Goal: Transaction & Acquisition: Purchase product/service

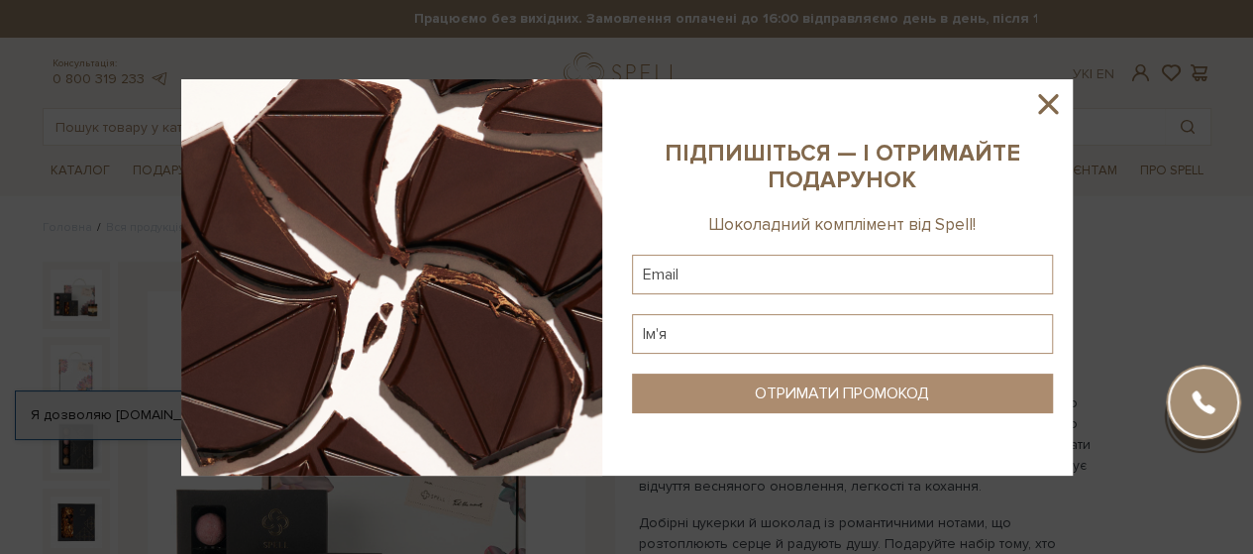
click at [1049, 96] on icon at bounding box center [1048, 104] width 34 height 34
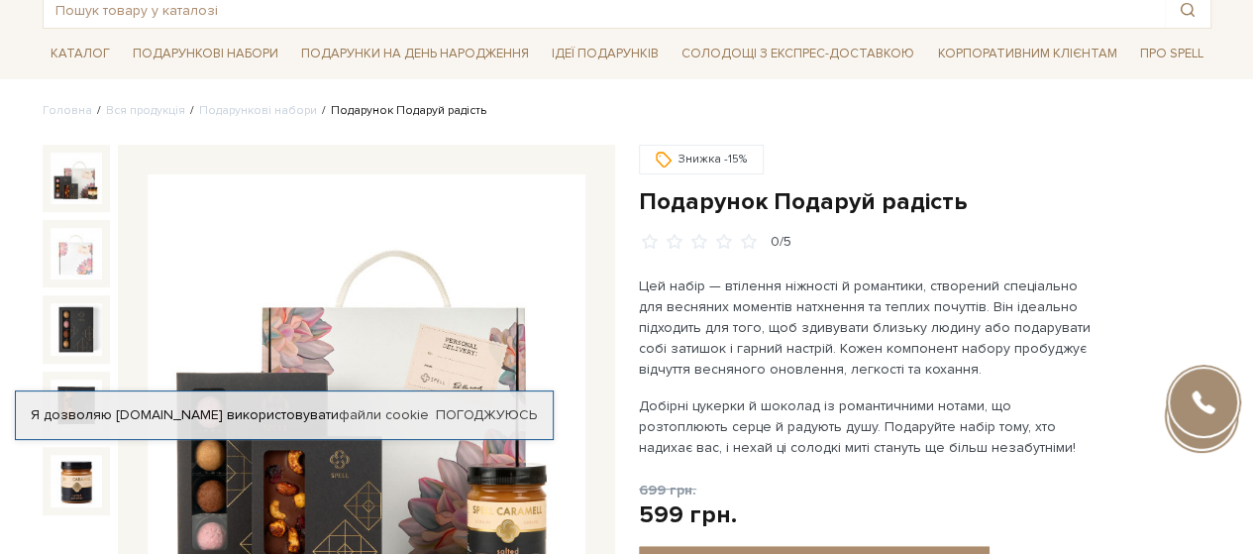
scroll to position [34, 0]
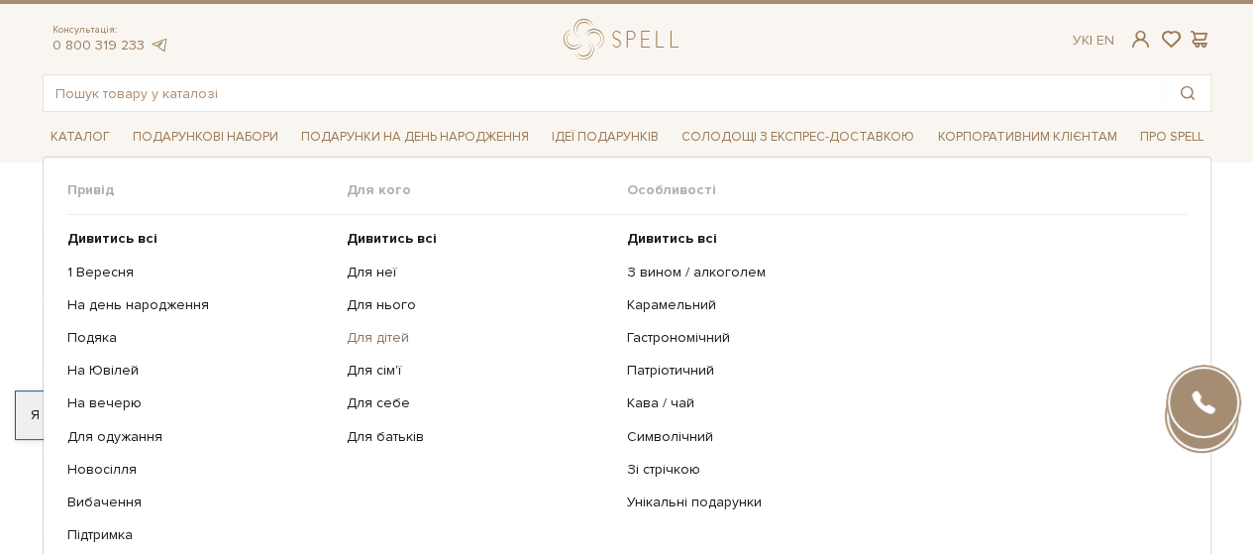
click at [371, 334] on link "Для дітей" at bounding box center [479, 338] width 265 height 18
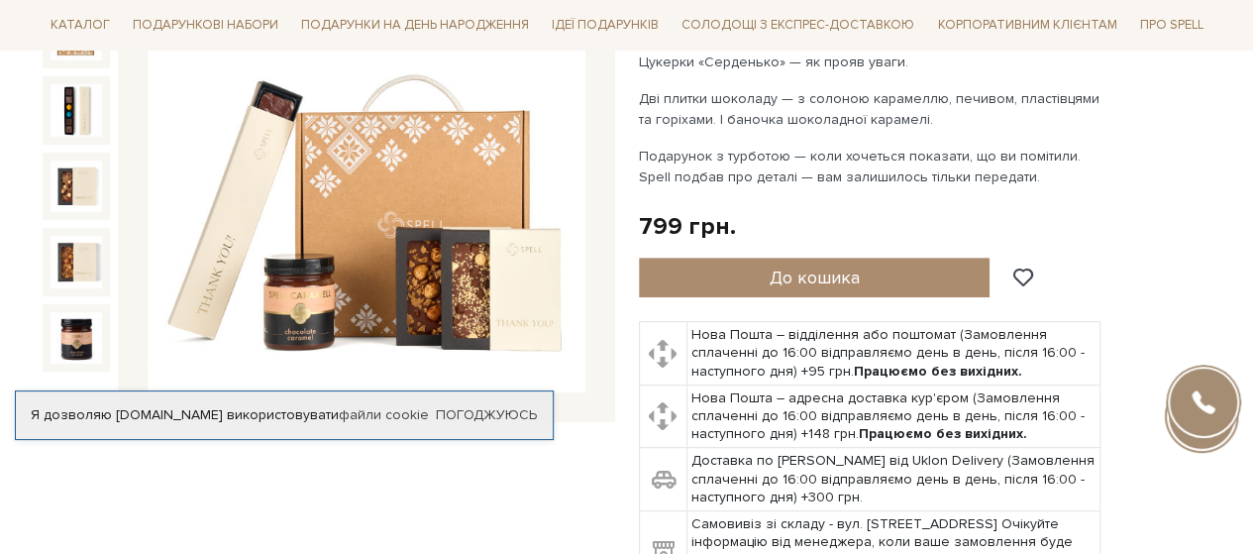
scroll to position [331, 0]
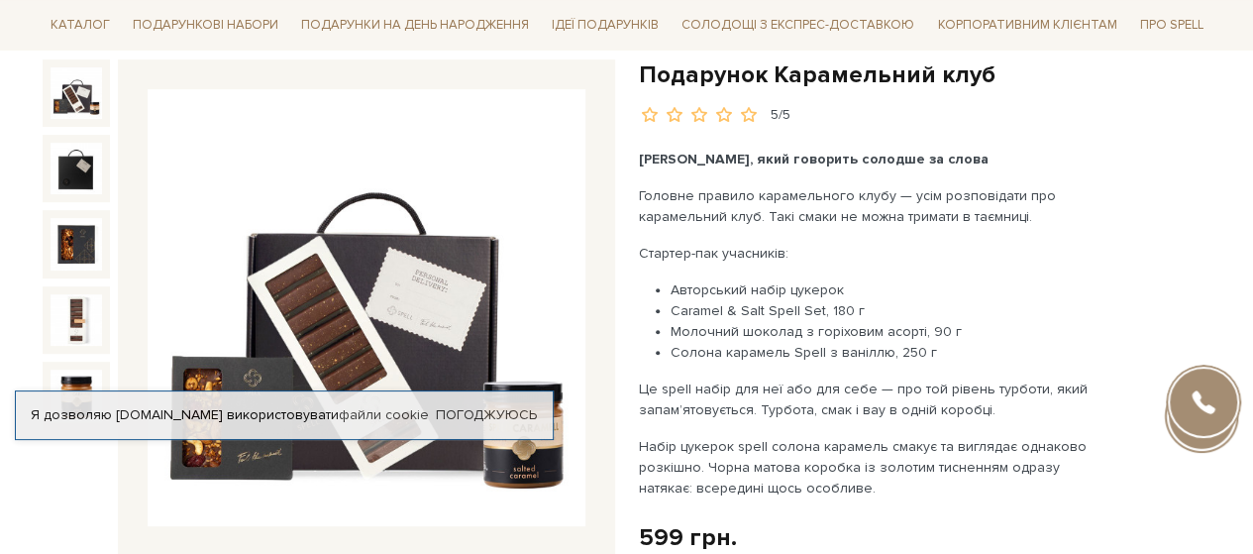
scroll to position [329, 0]
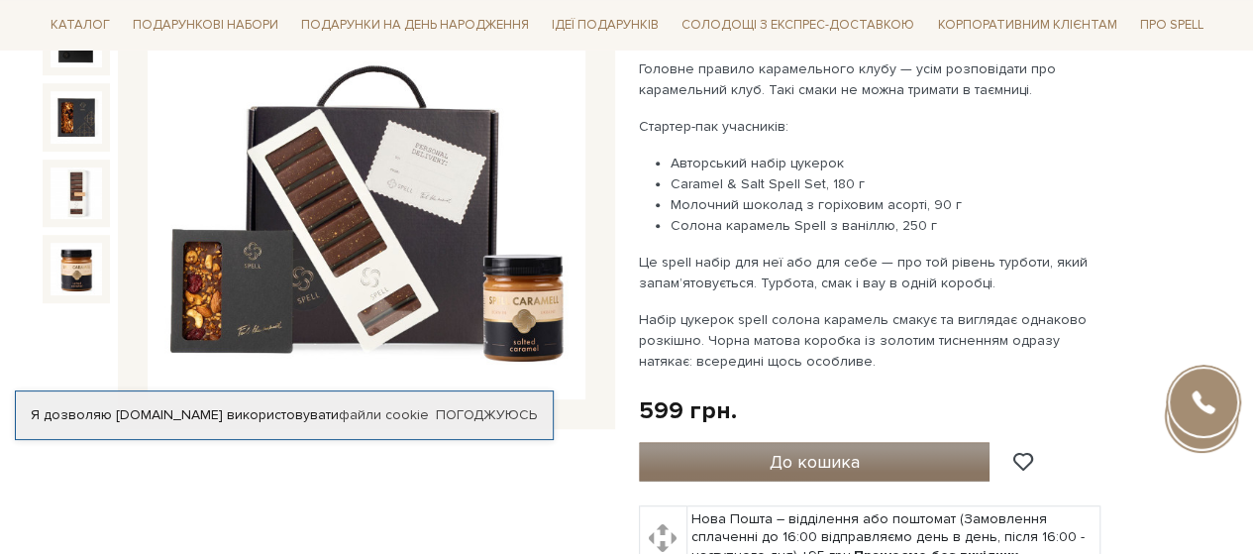
click at [774, 445] on button "До кошика" at bounding box center [815, 462] width 352 height 40
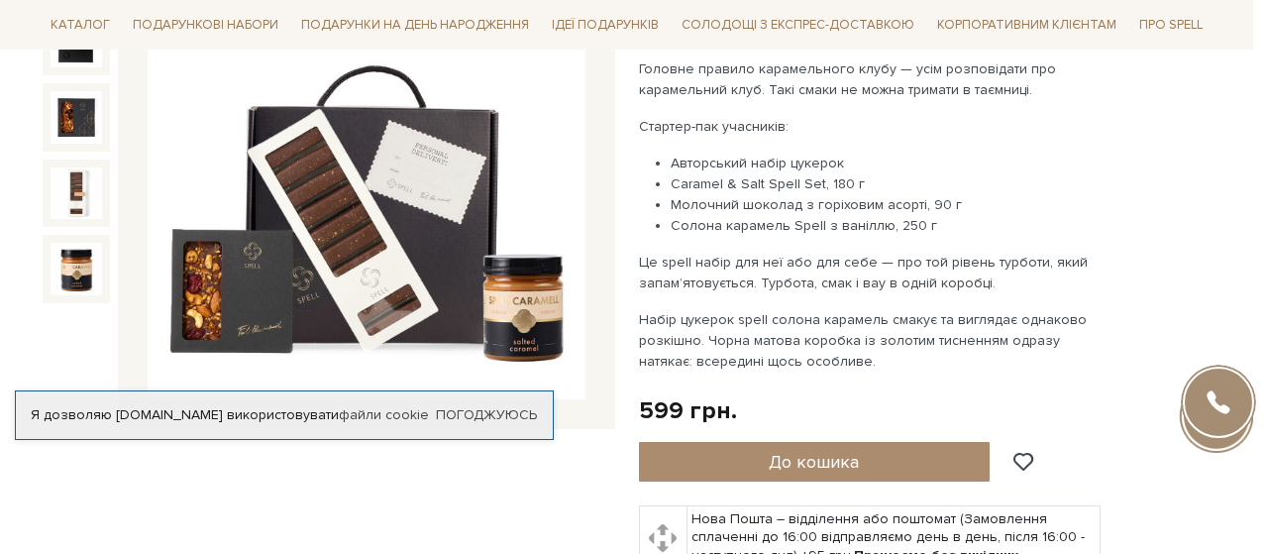
click at [753, 326] on div at bounding box center [634, 277] width 1268 height 554
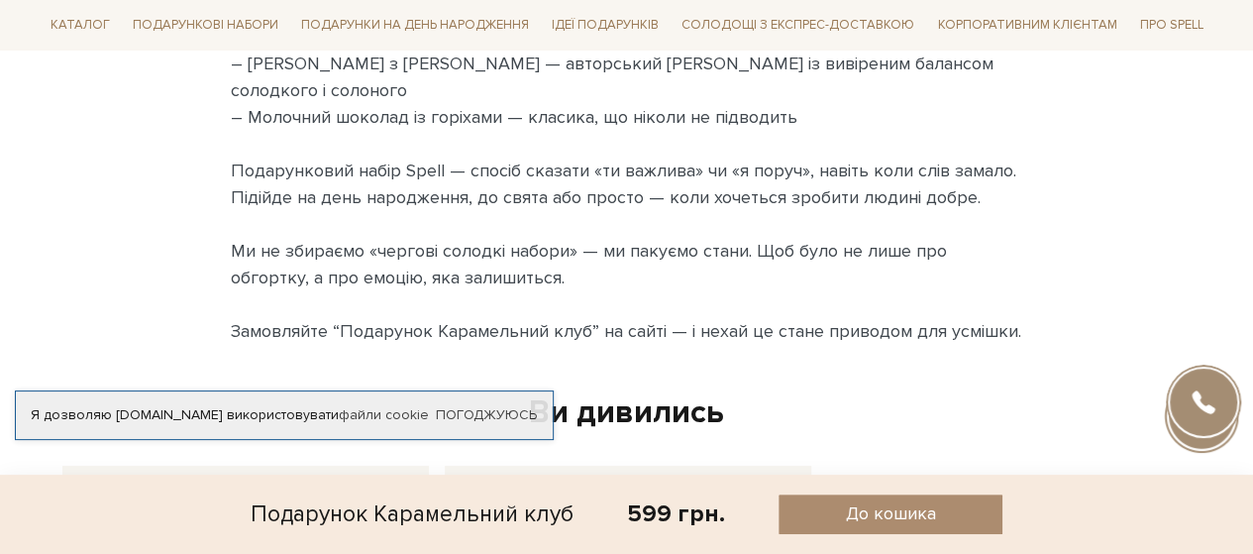
scroll to position [1893, 0]
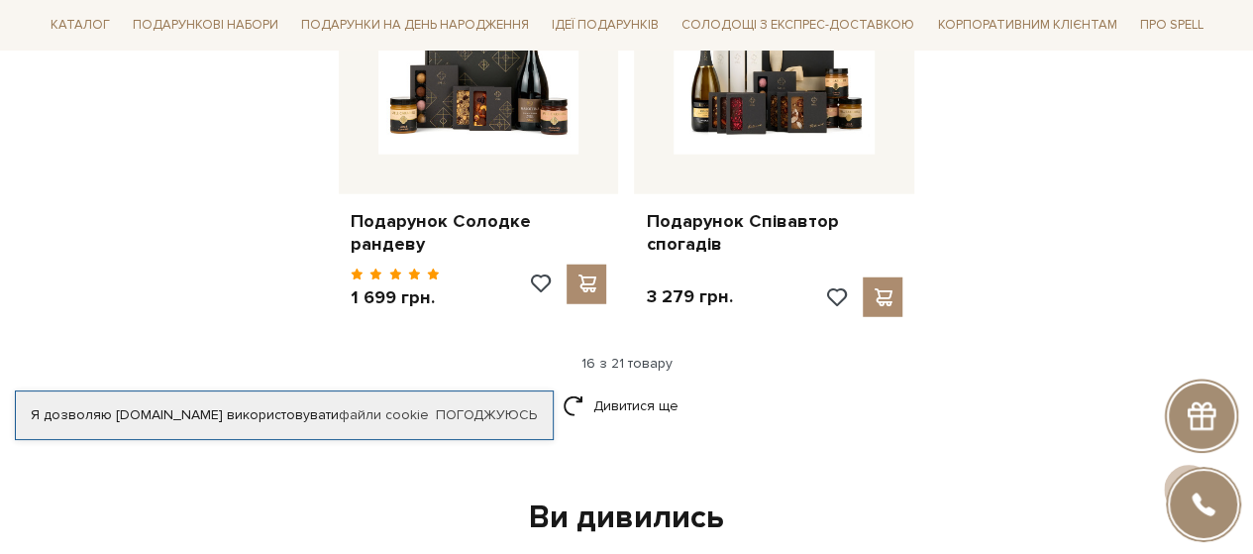
scroll to position [2538, 0]
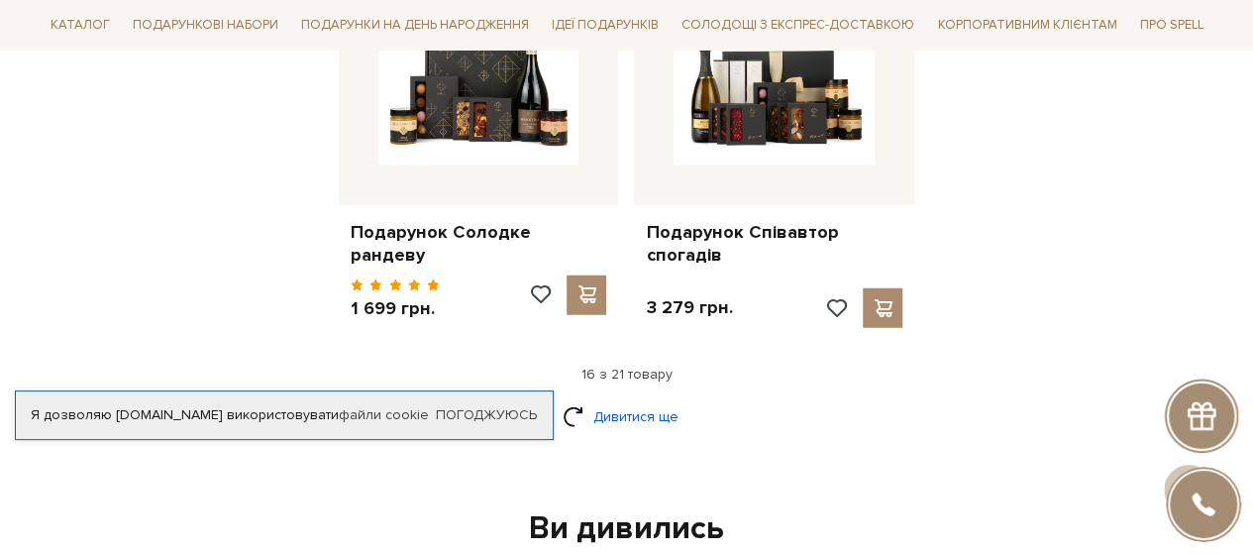
click at [638, 399] on link "Дивитися ще" at bounding box center [626, 416] width 129 height 35
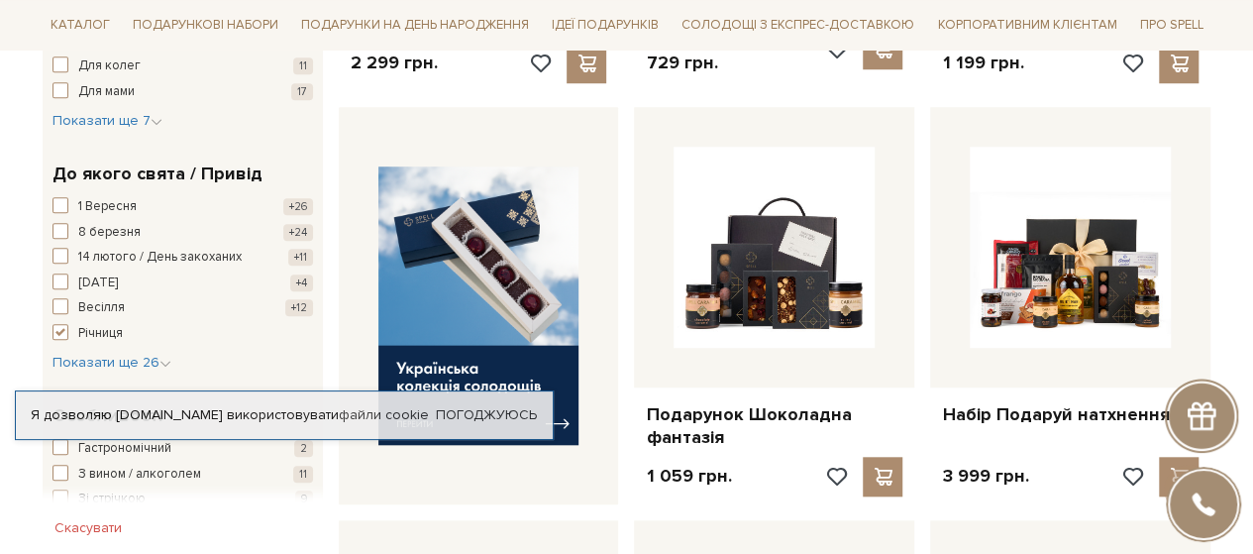
scroll to position [715, 0]
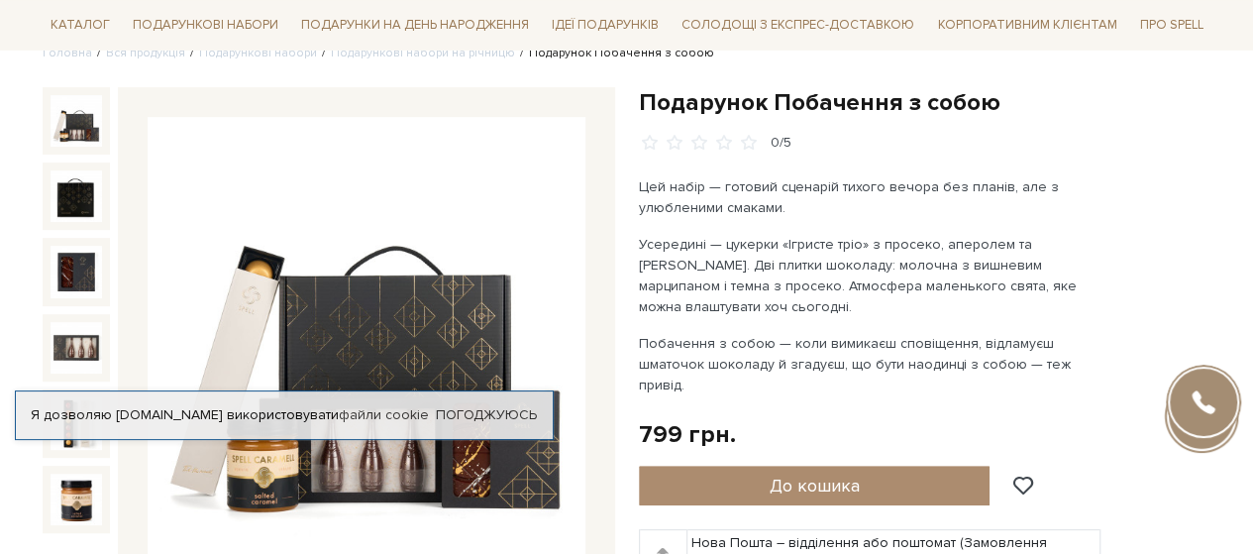
scroll to position [93, 0]
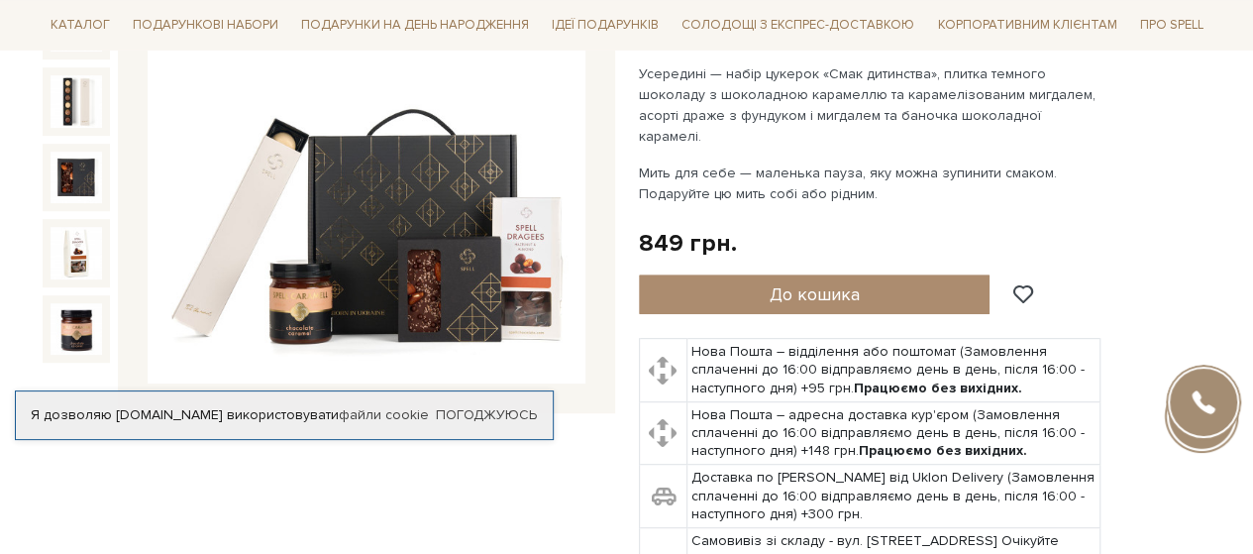
scroll to position [355, 0]
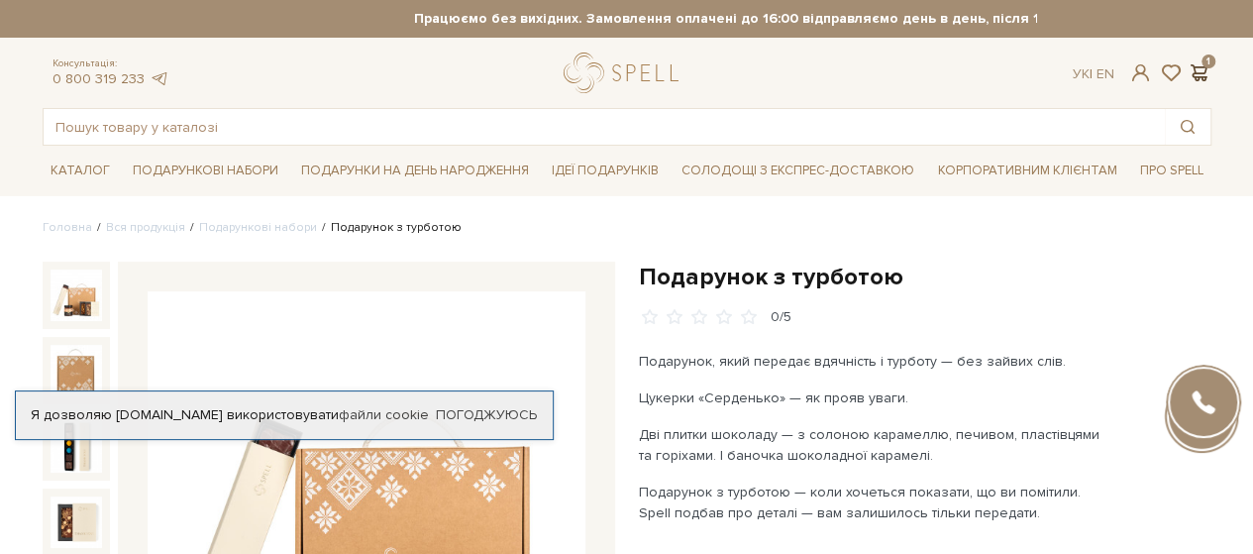
click at [1187, 80] on span at bounding box center [1199, 72] width 24 height 21
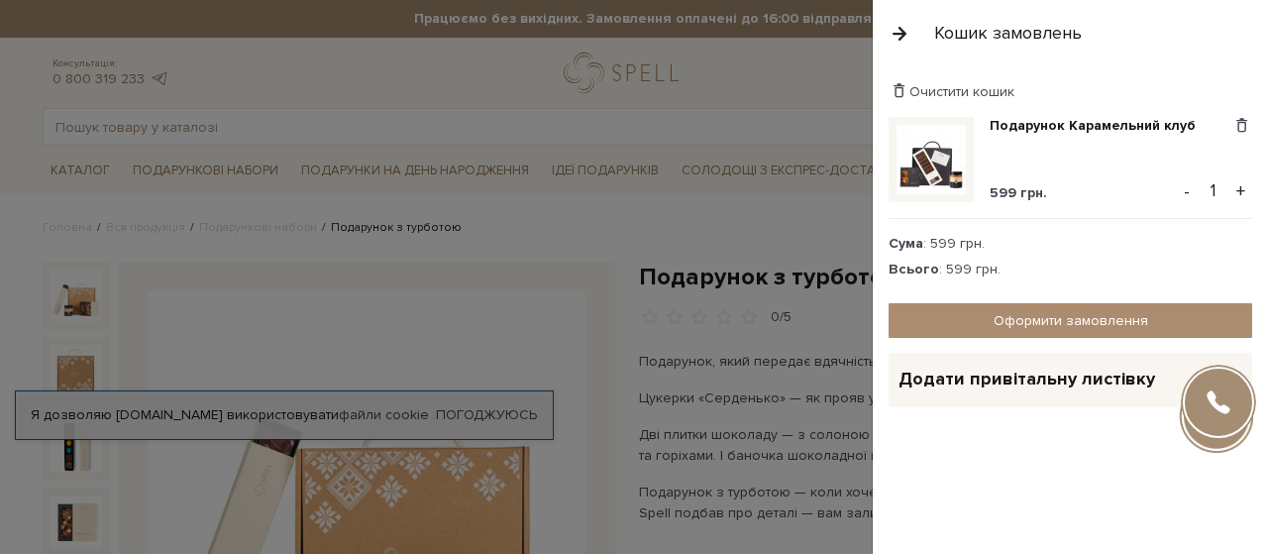
click at [824, 238] on div at bounding box center [634, 277] width 1268 height 554
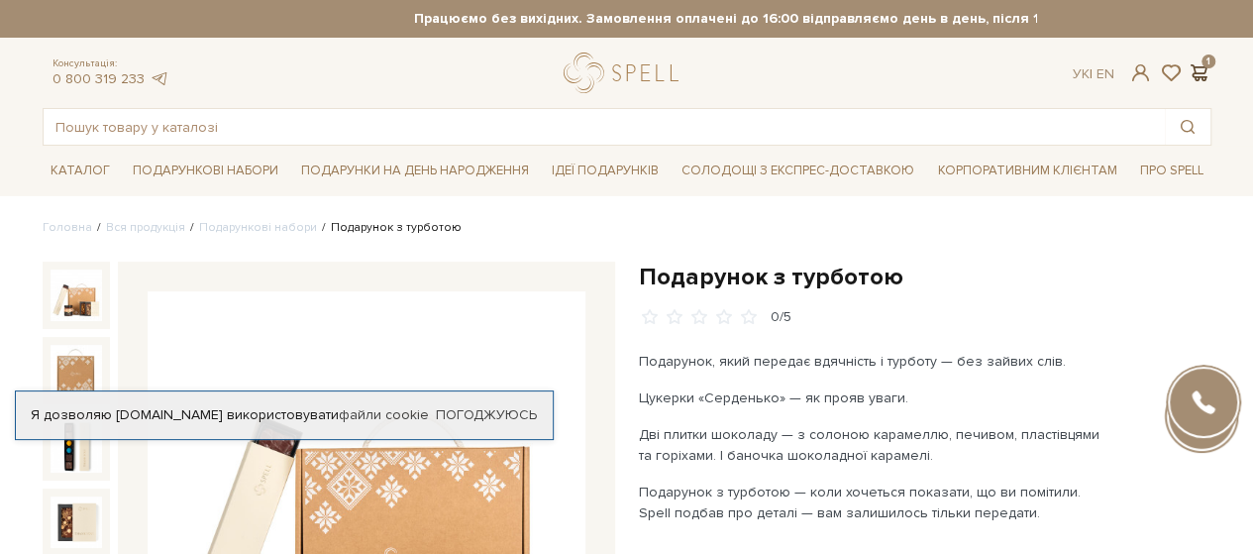
click at [1202, 73] on span at bounding box center [1199, 72] width 24 height 21
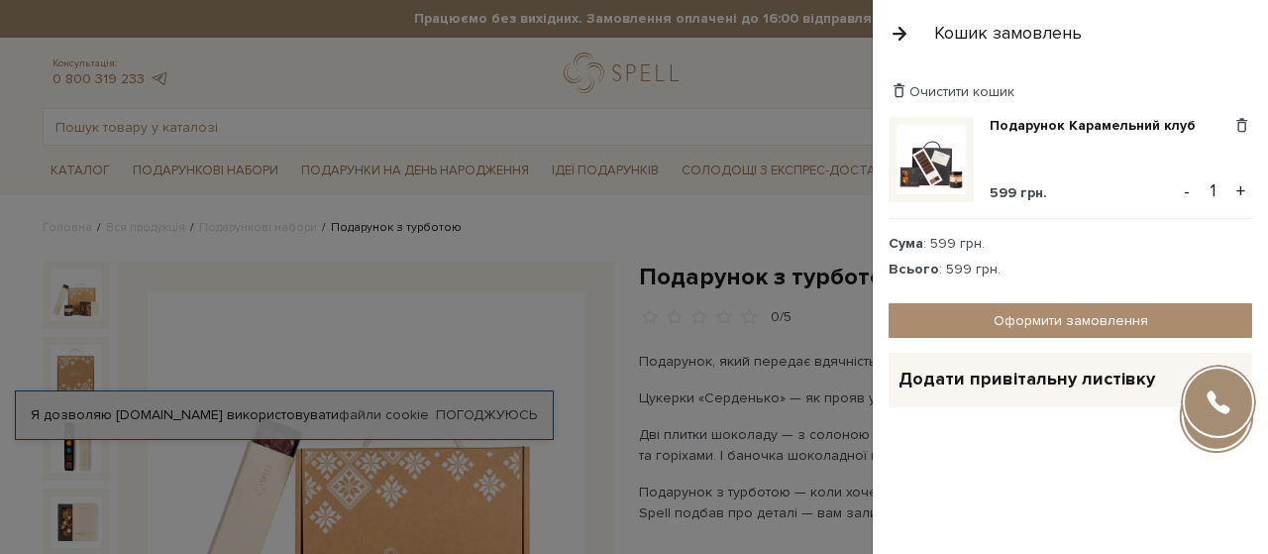
click at [754, 190] on div at bounding box center [634, 277] width 1268 height 554
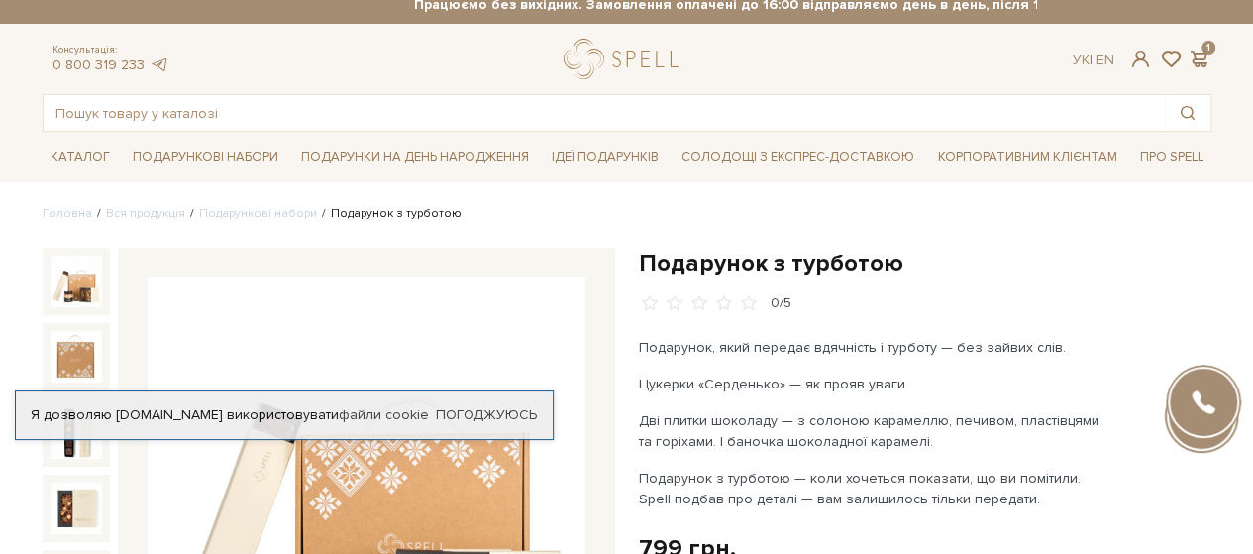
scroll to position [4, 0]
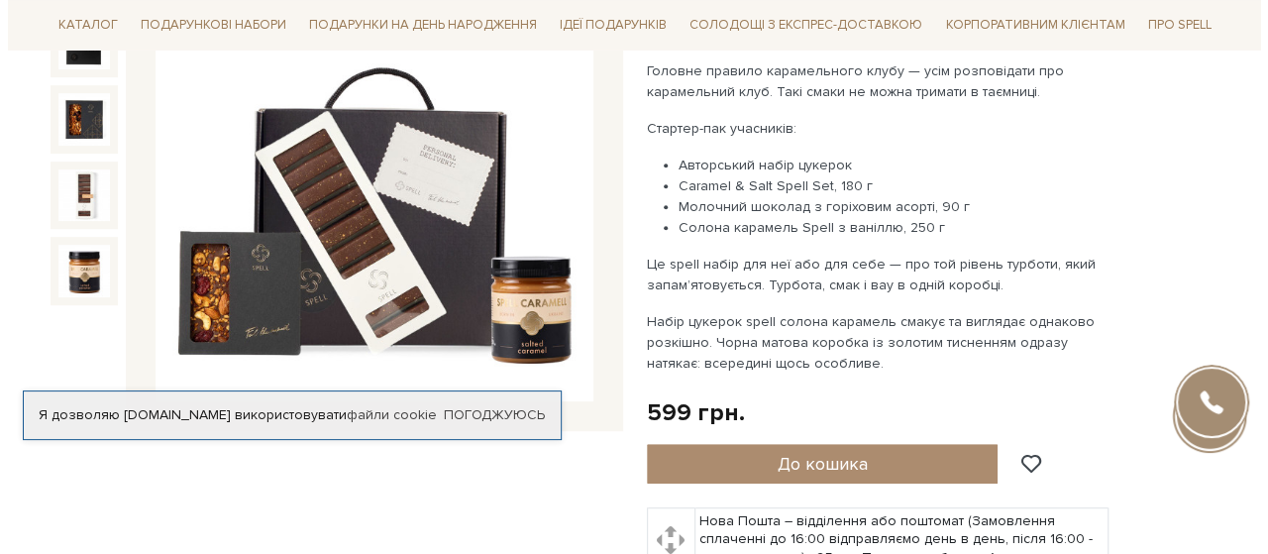
scroll to position [321, 0]
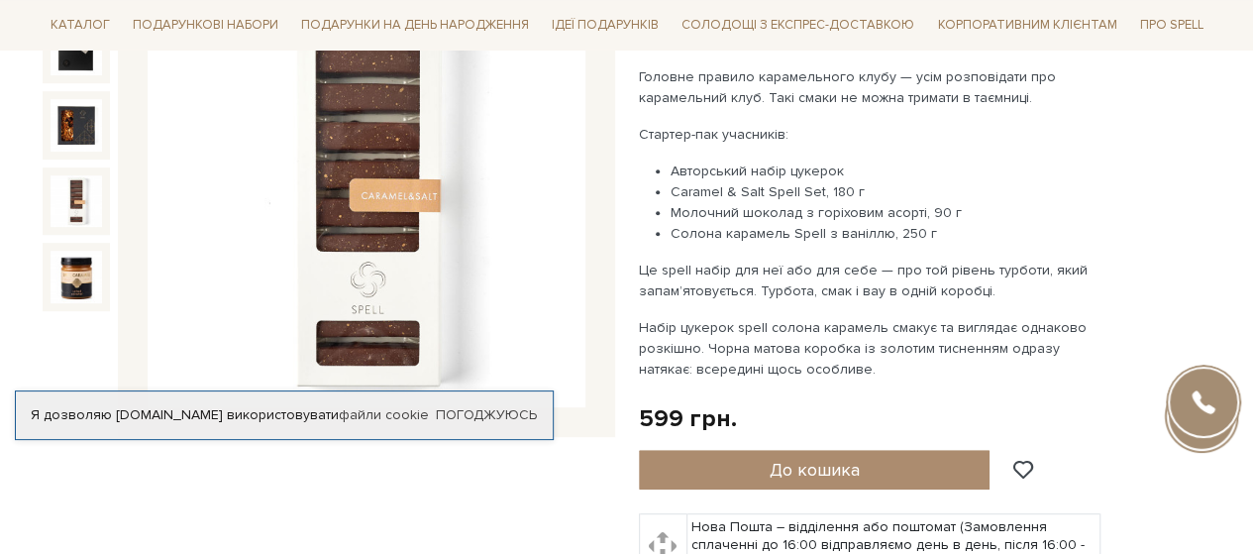
click at [55, 207] on img at bounding box center [76, 200] width 51 height 51
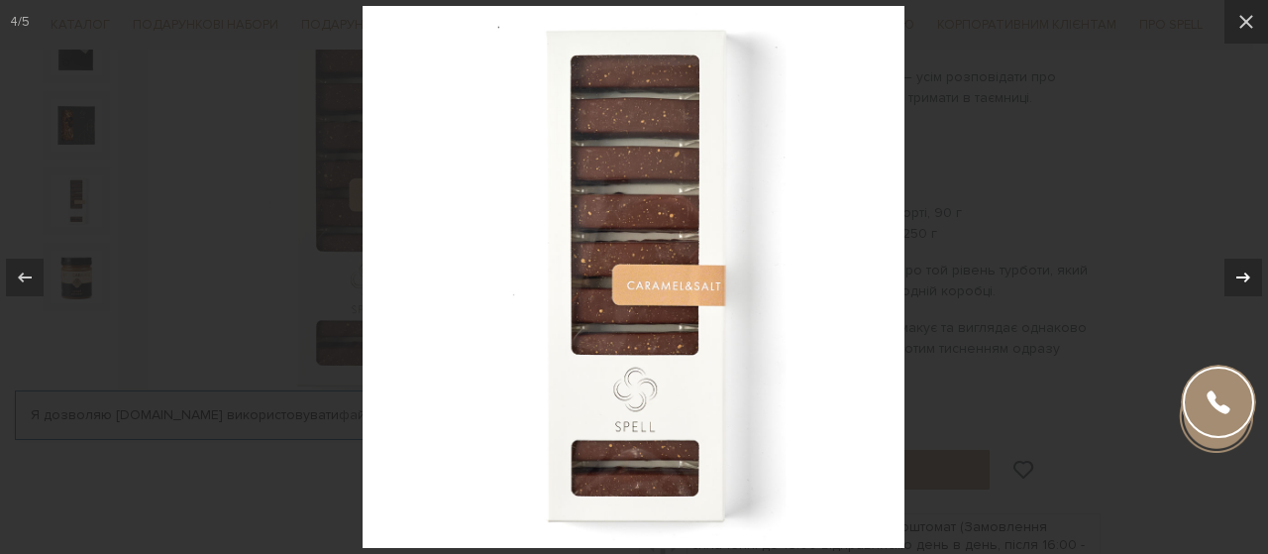
click at [1252, 263] on button at bounding box center [1232, 277] width 69 height 99
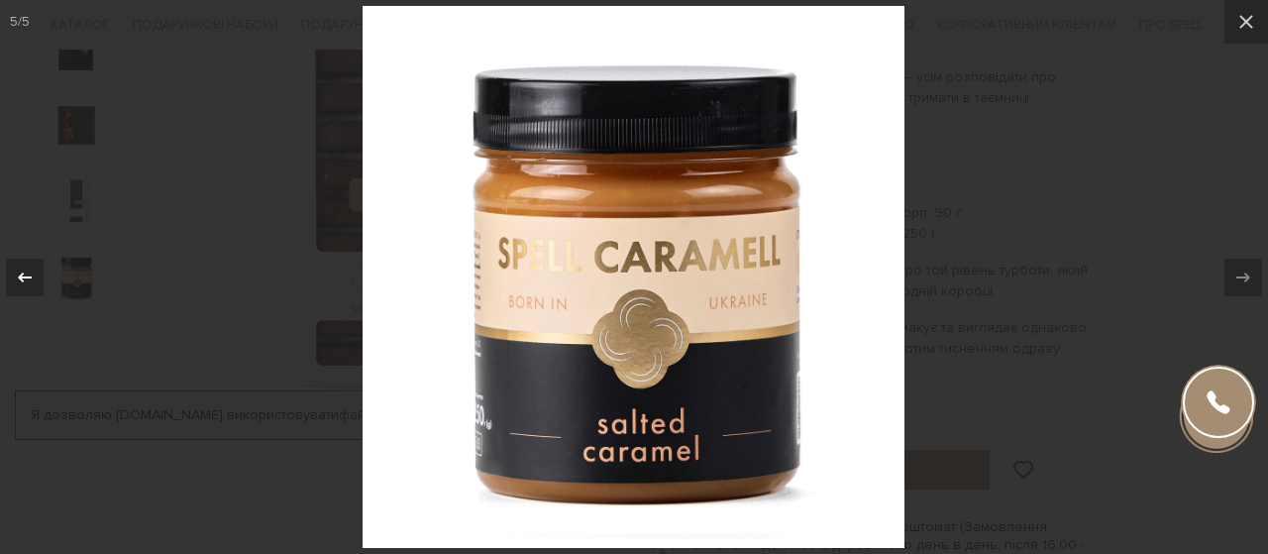
click at [21, 277] on icon at bounding box center [25, 277] width 24 height 24
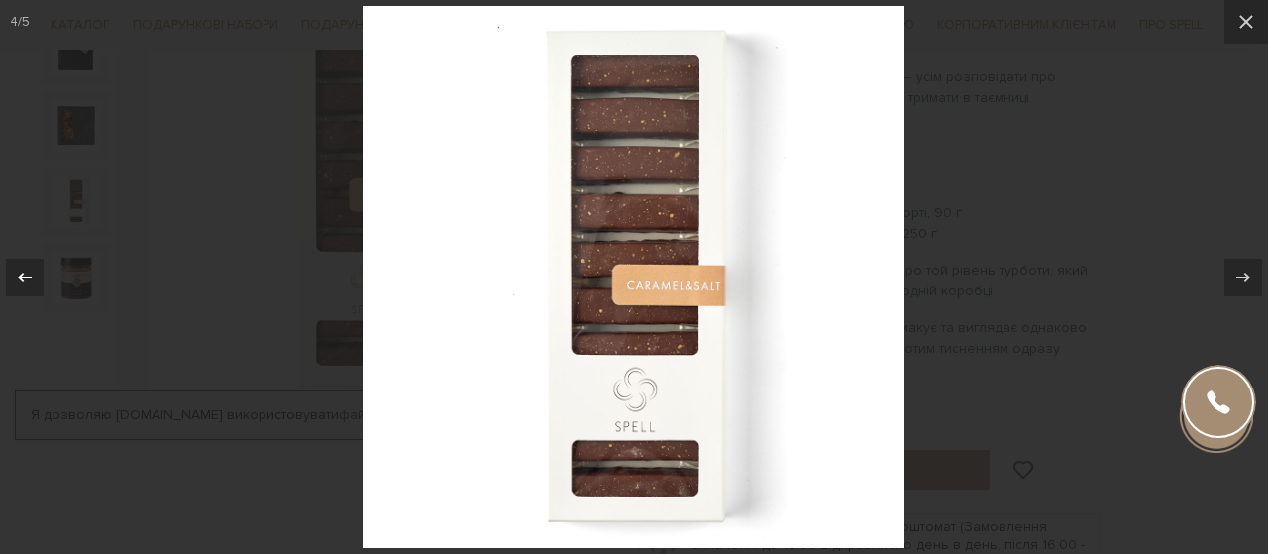
click at [21, 277] on icon at bounding box center [25, 276] width 14 height 10
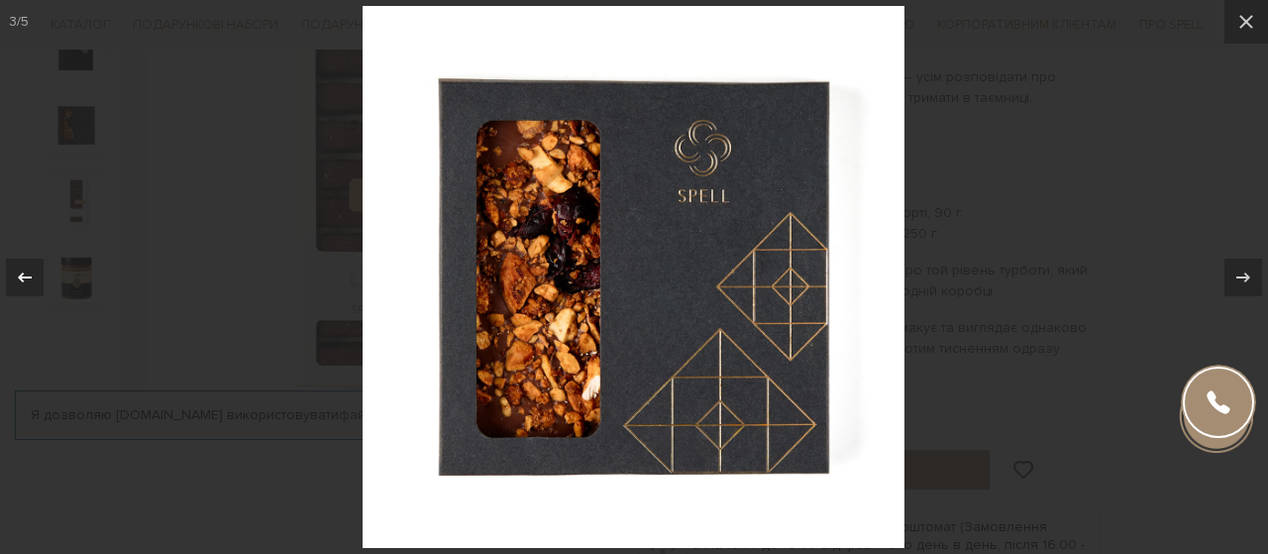
click at [21, 277] on icon at bounding box center [25, 276] width 14 height 10
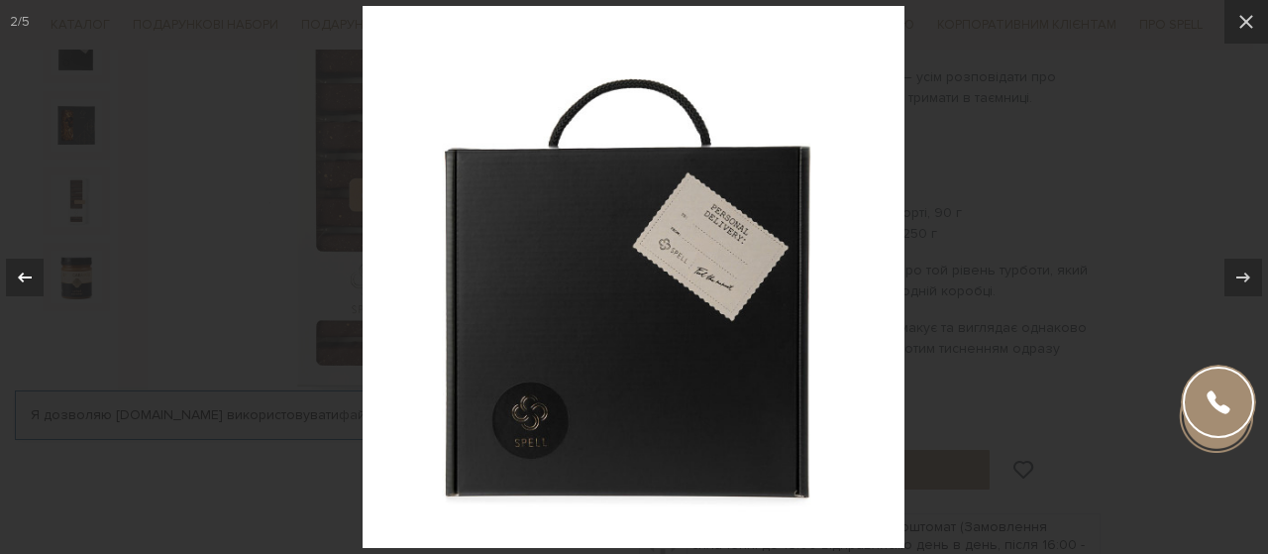
click at [21, 277] on icon at bounding box center [25, 276] width 14 height 10
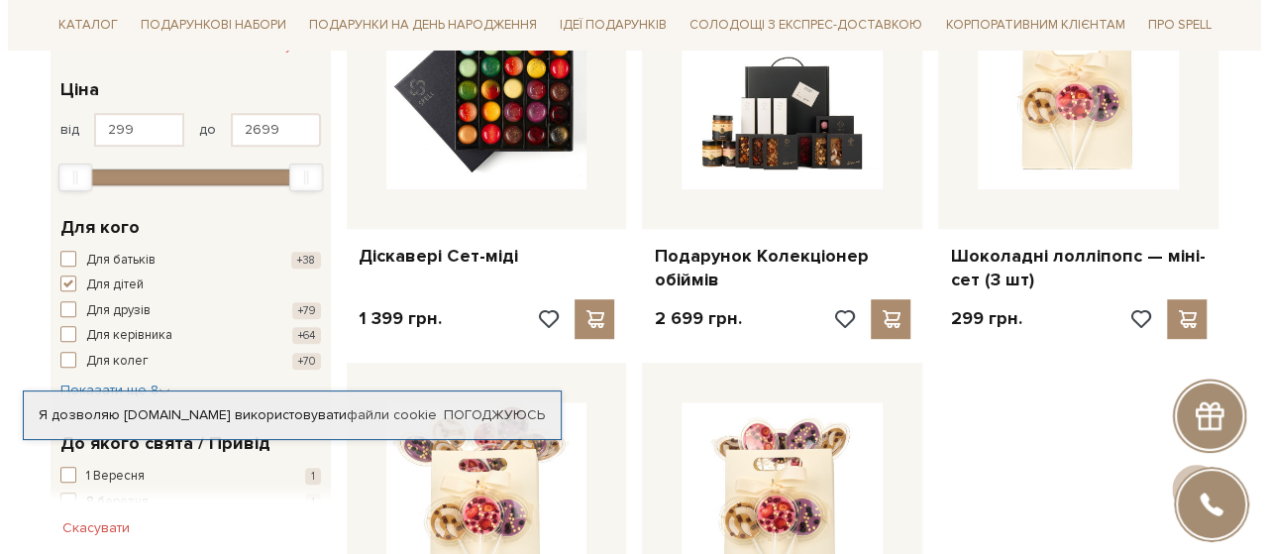
scroll to position [402, 0]
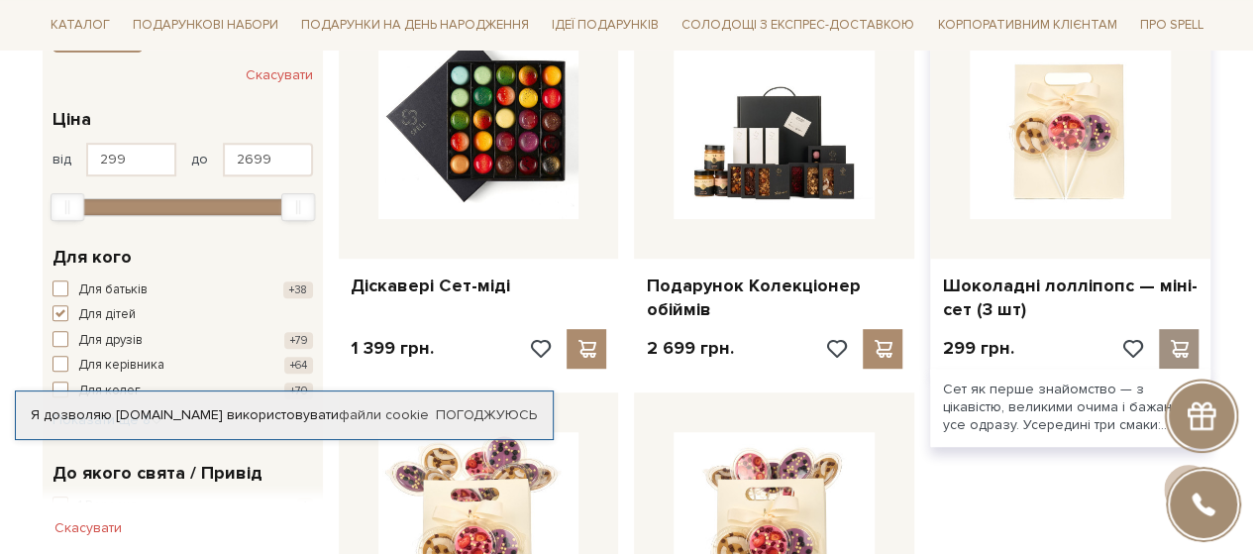
click at [1174, 342] on span at bounding box center [1178, 349] width 25 height 18
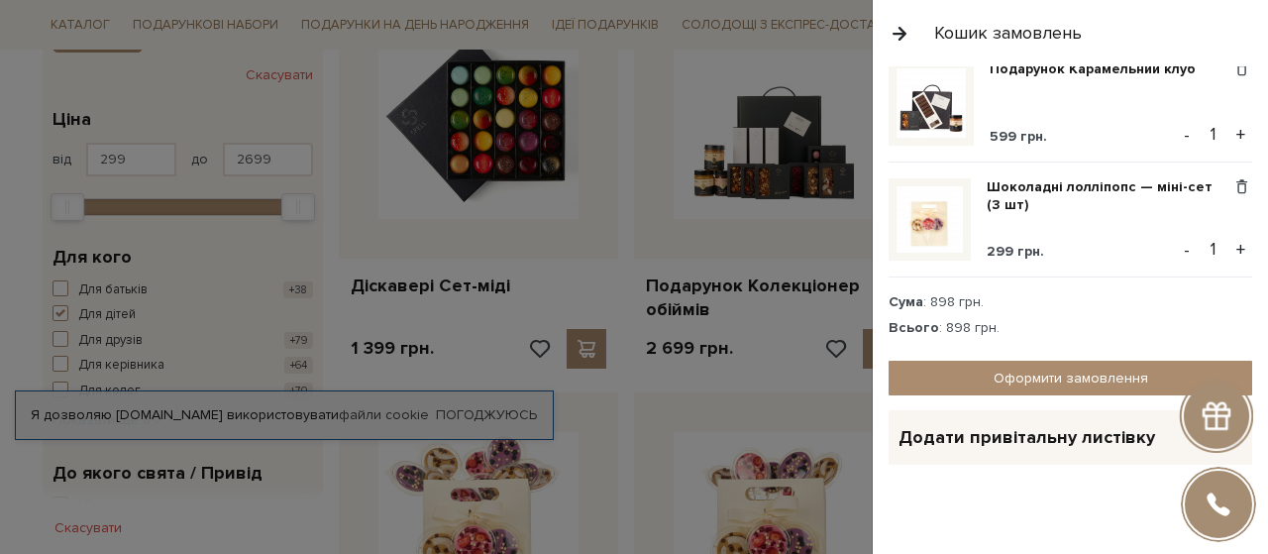
scroll to position [10, 0]
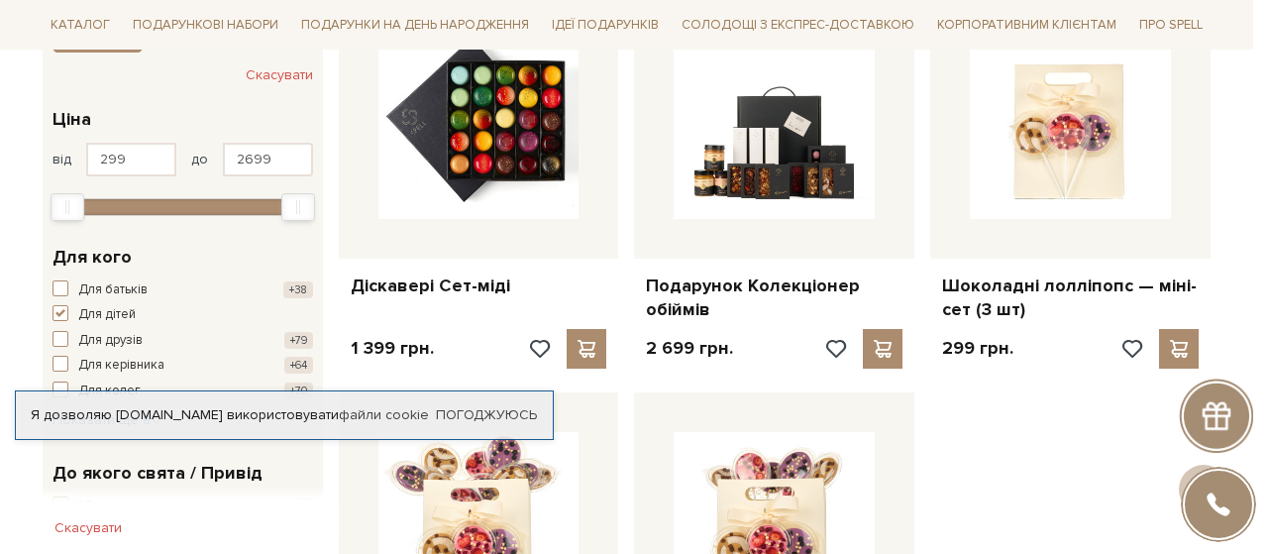
click at [614, 167] on div at bounding box center [634, 277] width 1268 height 554
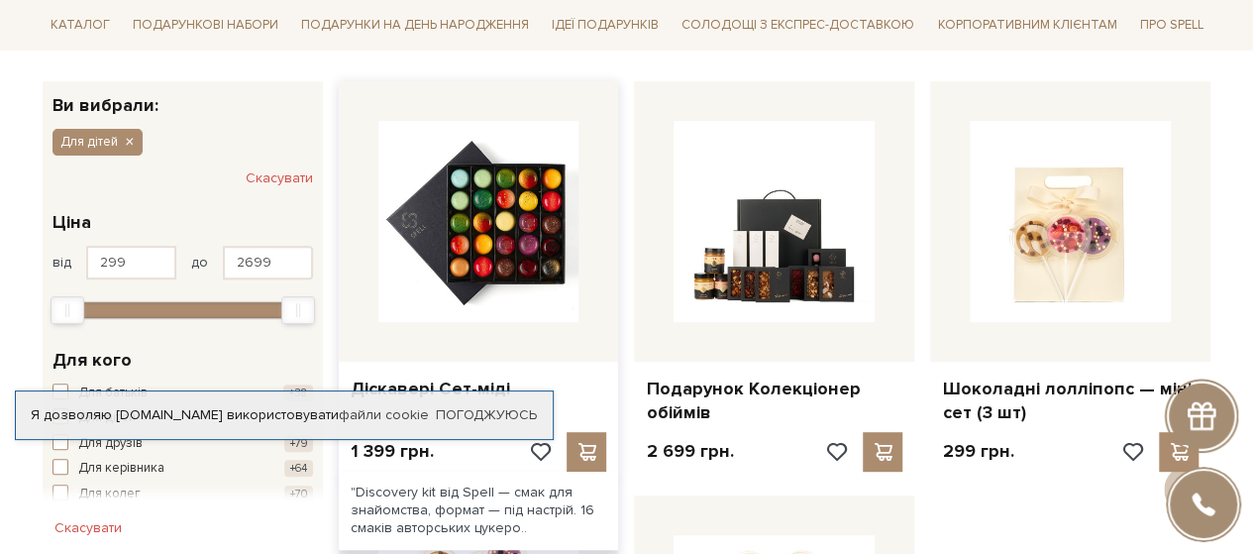
scroll to position [0, 0]
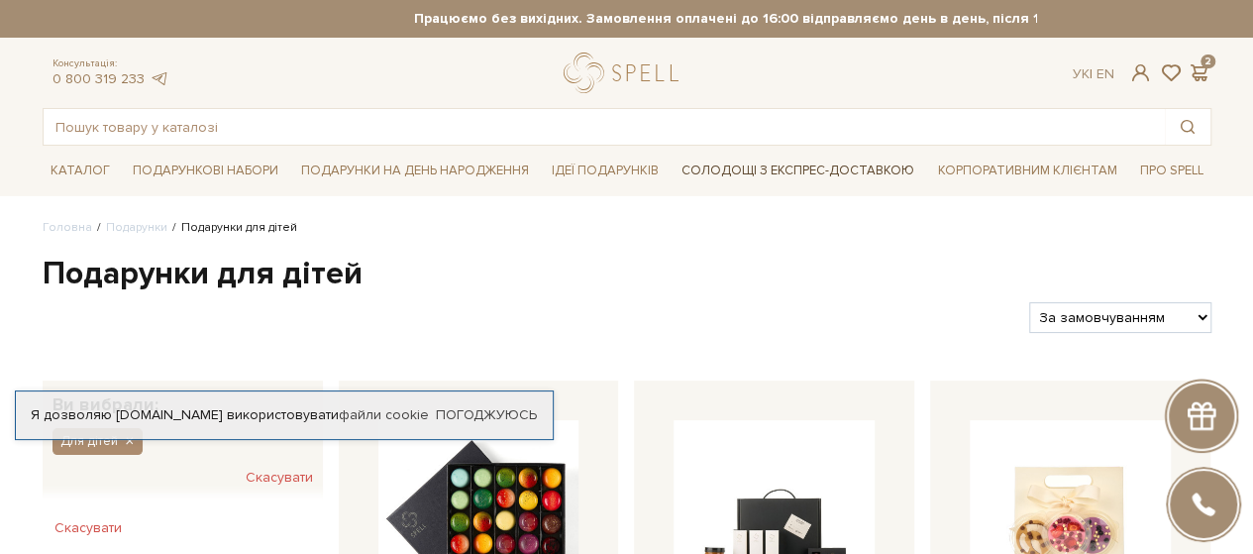
click at [794, 169] on link "Солодощі з експрес-доставкою" at bounding box center [797, 170] width 249 height 34
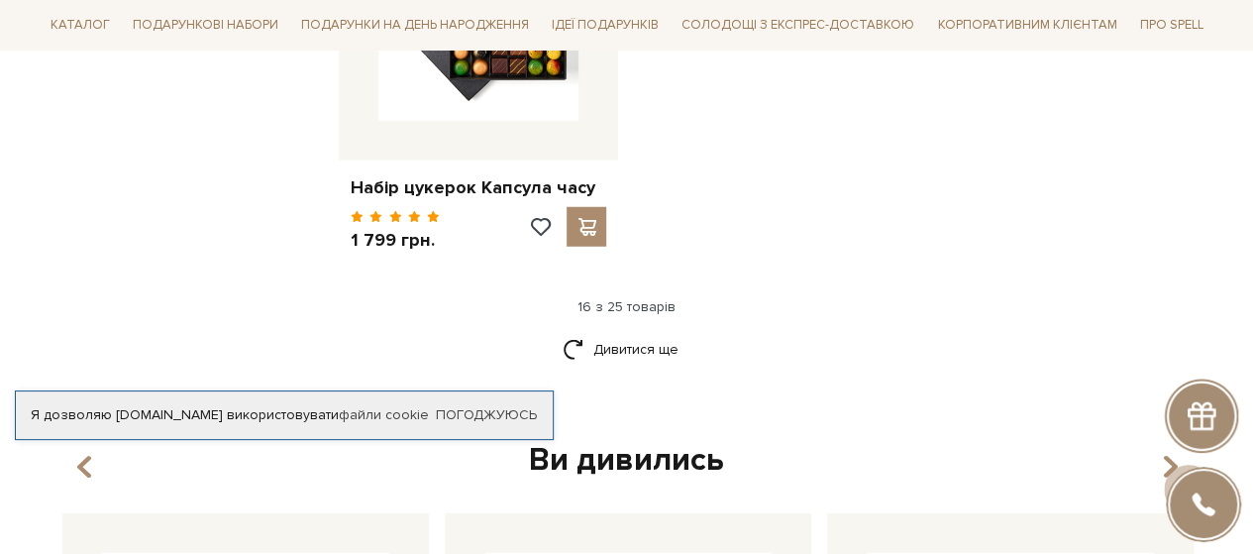
scroll to position [2612, 0]
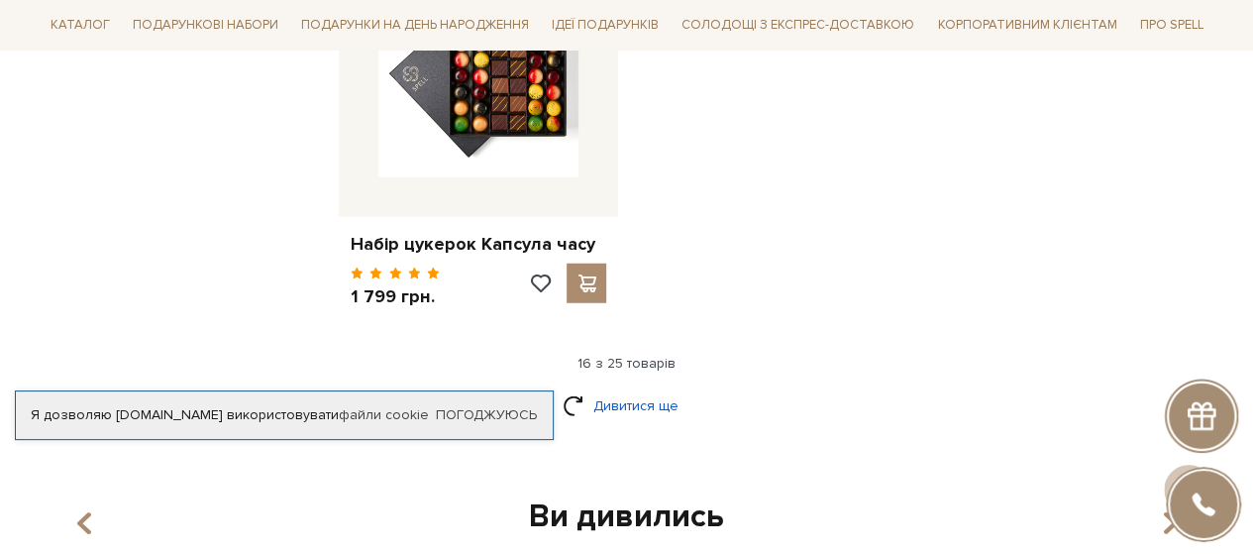
click at [632, 388] on link "Дивитися ще" at bounding box center [626, 405] width 129 height 35
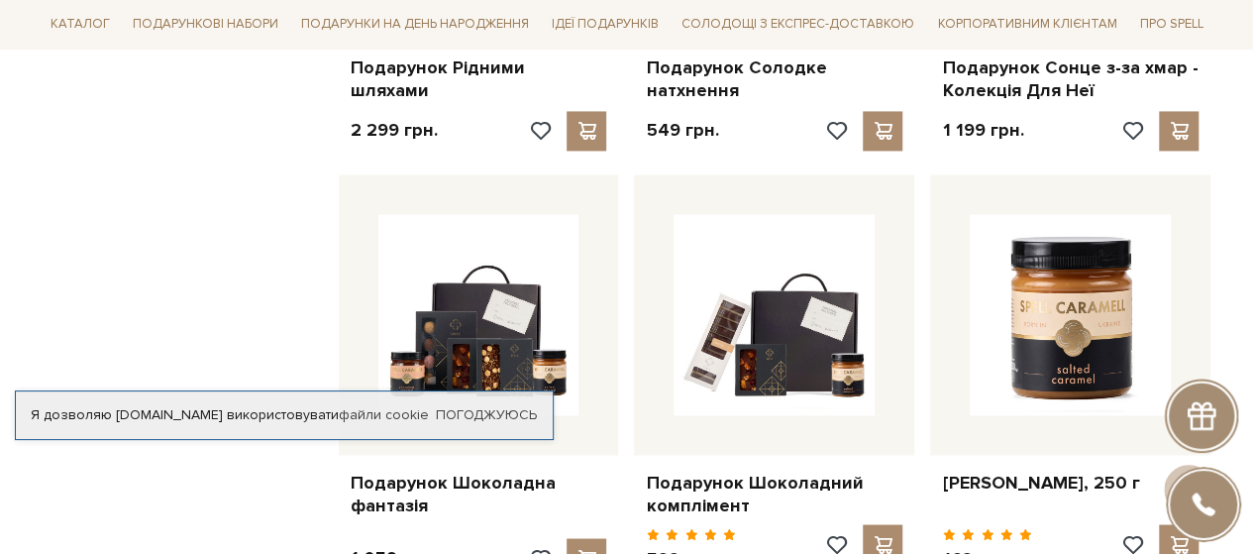
scroll to position [1336, 0]
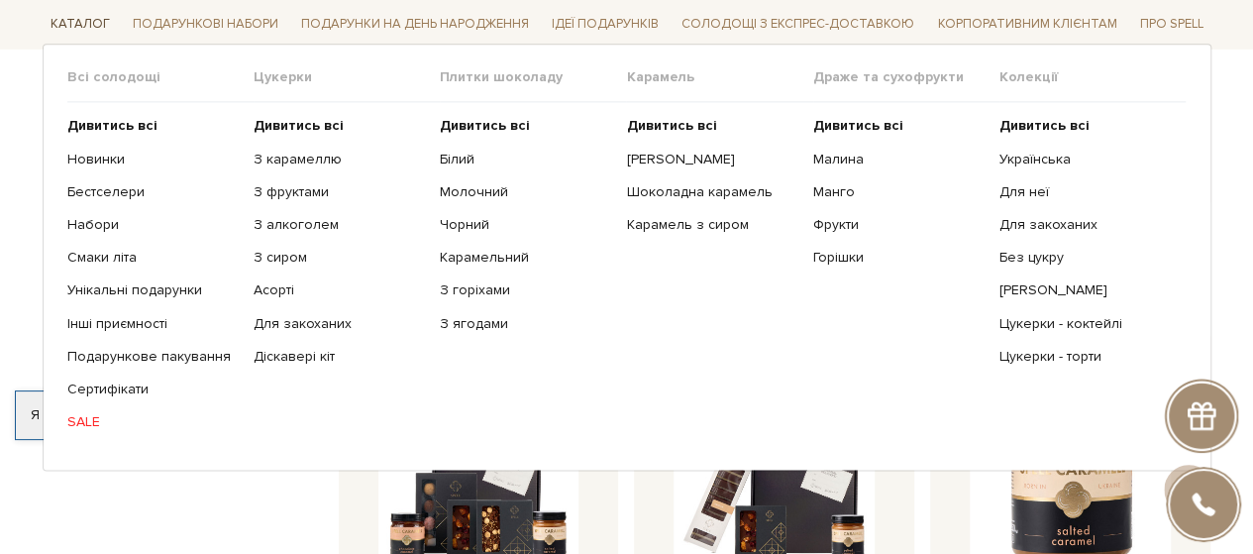
click at [91, 17] on span "Каталог" at bounding box center [80, 25] width 75 height 31
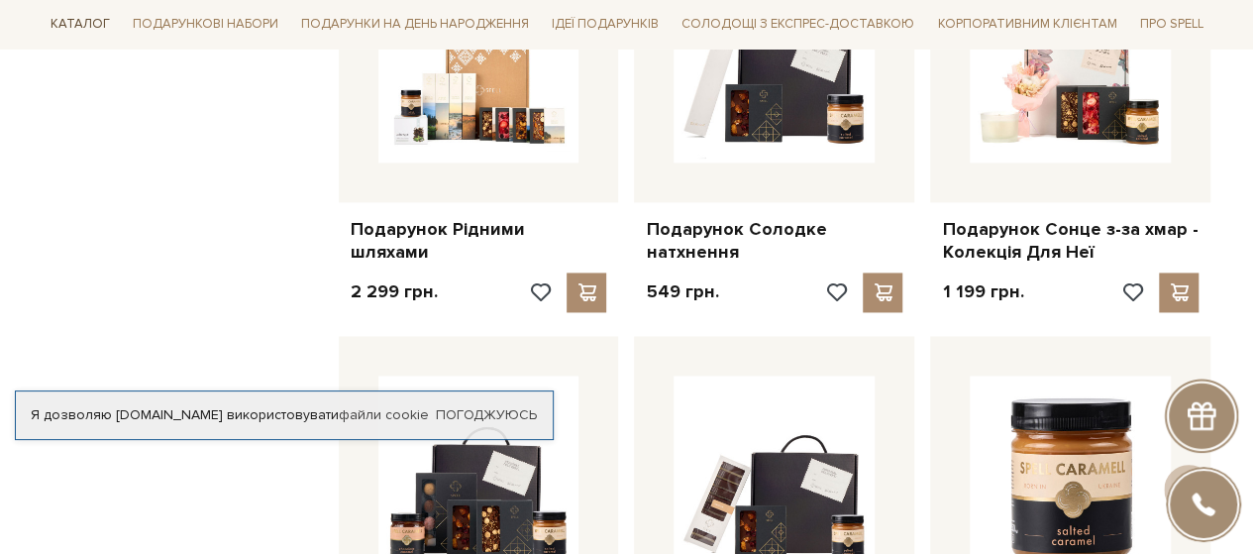
click at [69, 19] on span "Каталог" at bounding box center [80, 25] width 75 height 31
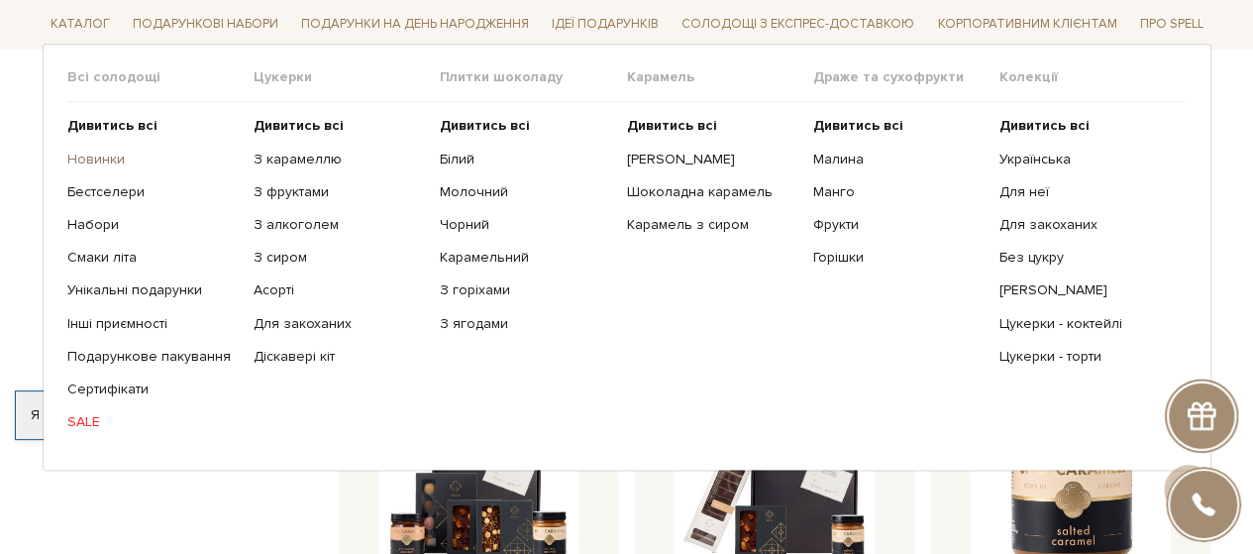
click at [91, 161] on link "Новинки" at bounding box center [152, 160] width 171 height 18
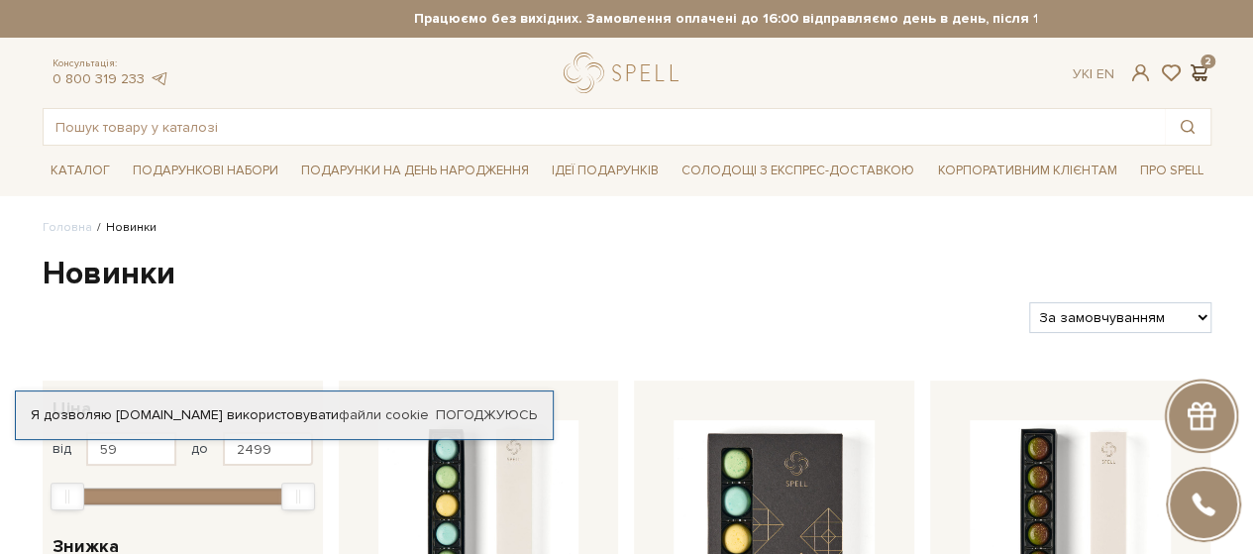
click at [1196, 73] on span at bounding box center [1199, 72] width 24 height 21
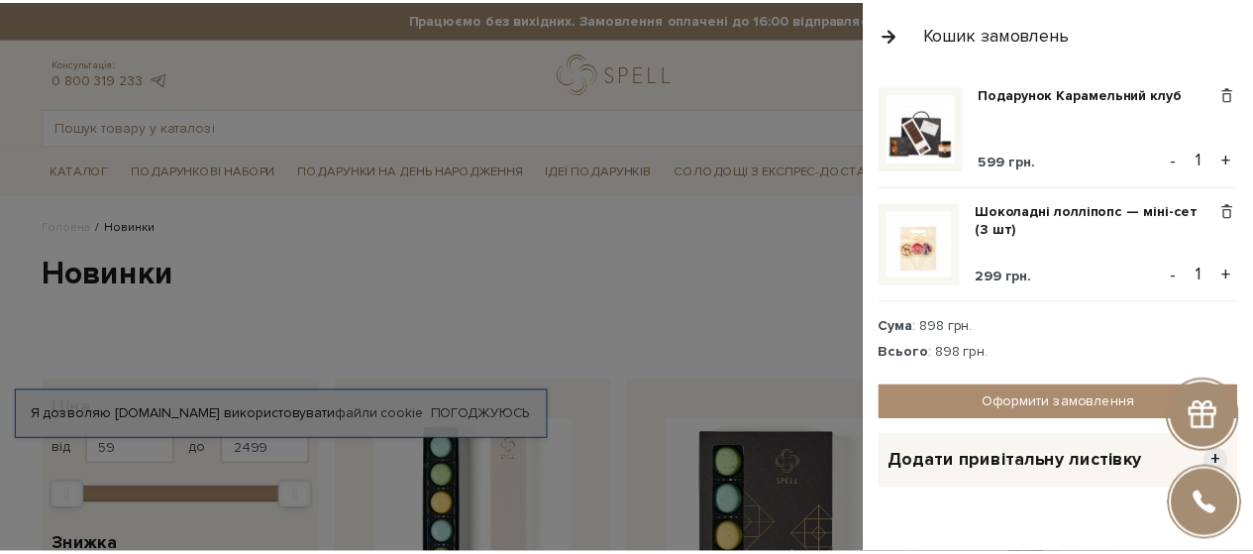
scroll to position [56, 0]
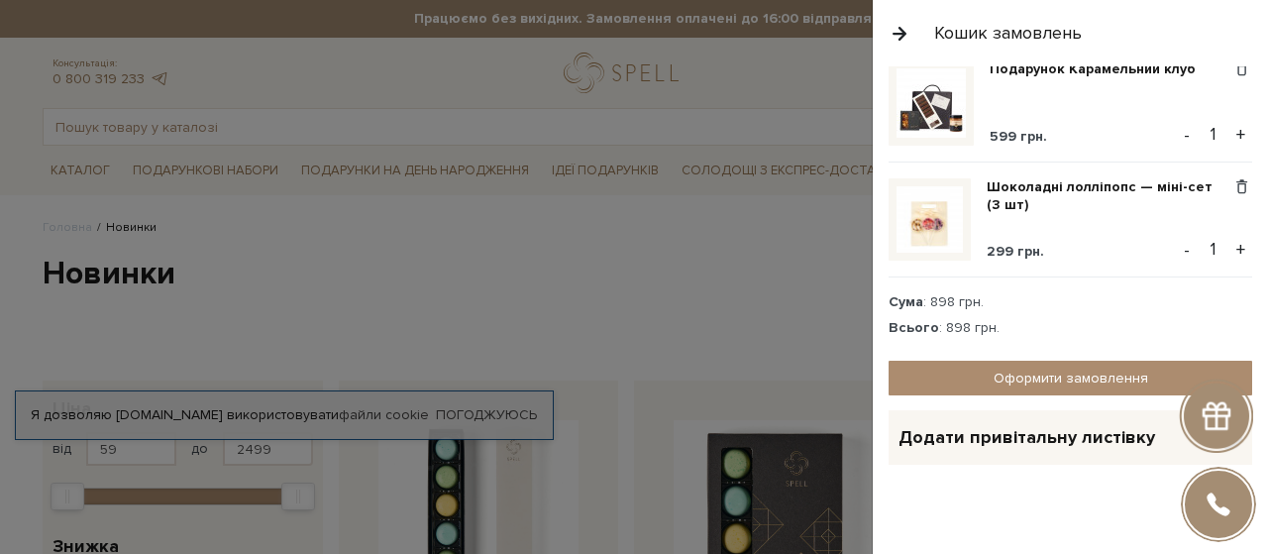
click at [661, 269] on div at bounding box center [634, 277] width 1268 height 554
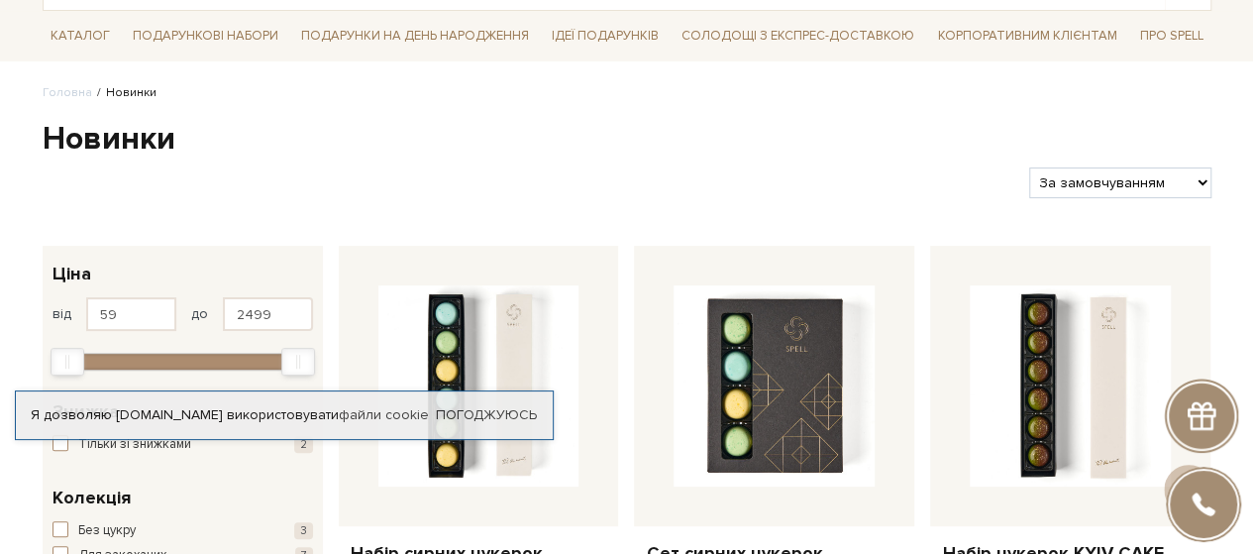
scroll to position [0, 0]
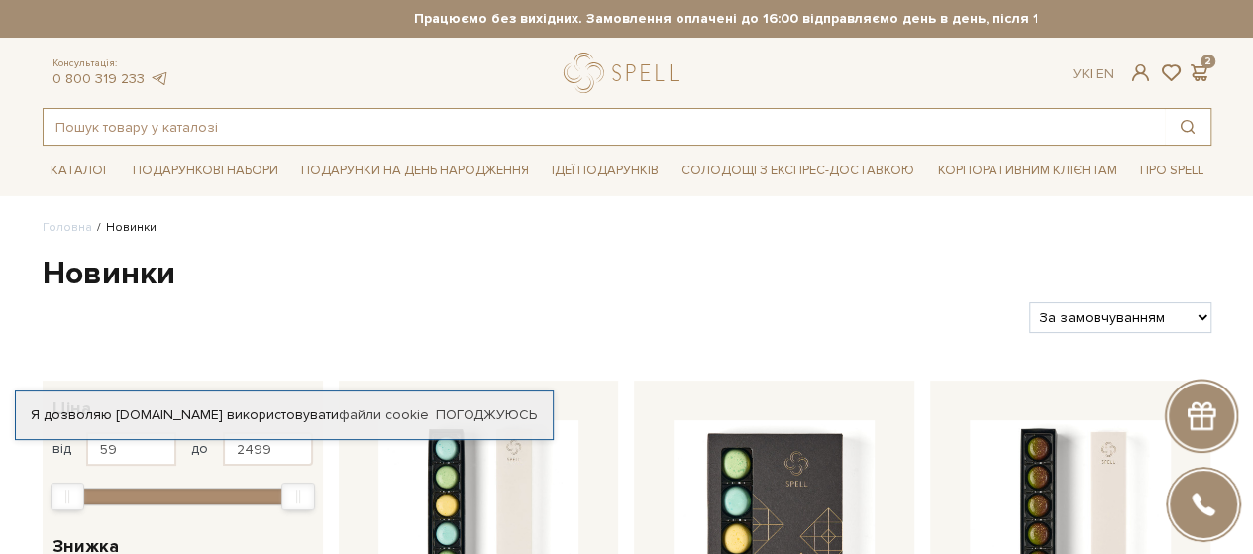
click at [131, 125] on input "text" at bounding box center [604, 127] width 1121 height 36
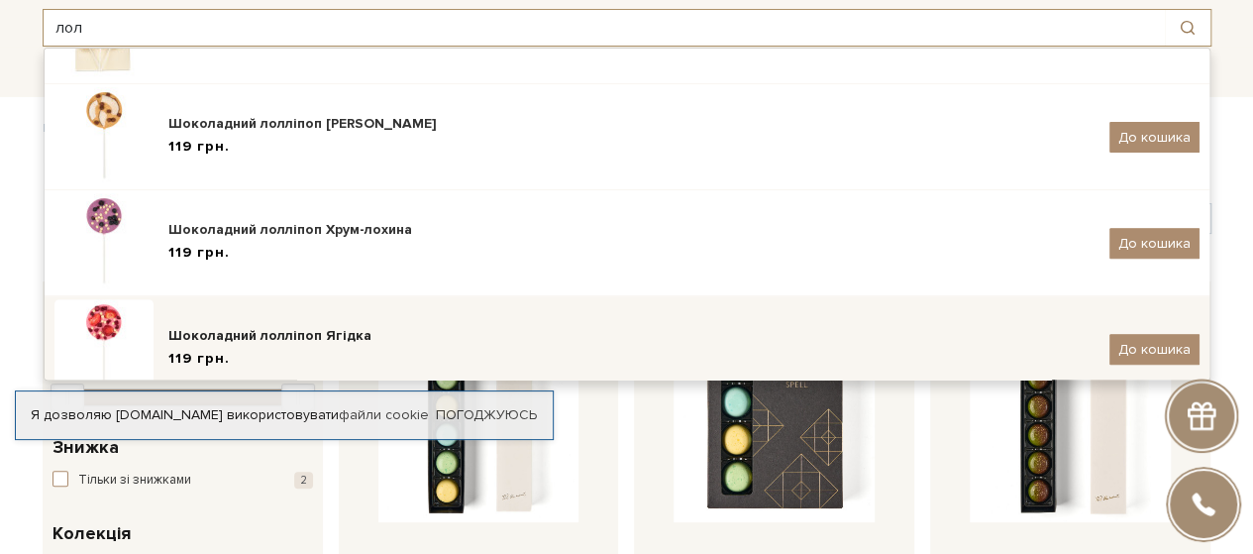
scroll to position [345, 0]
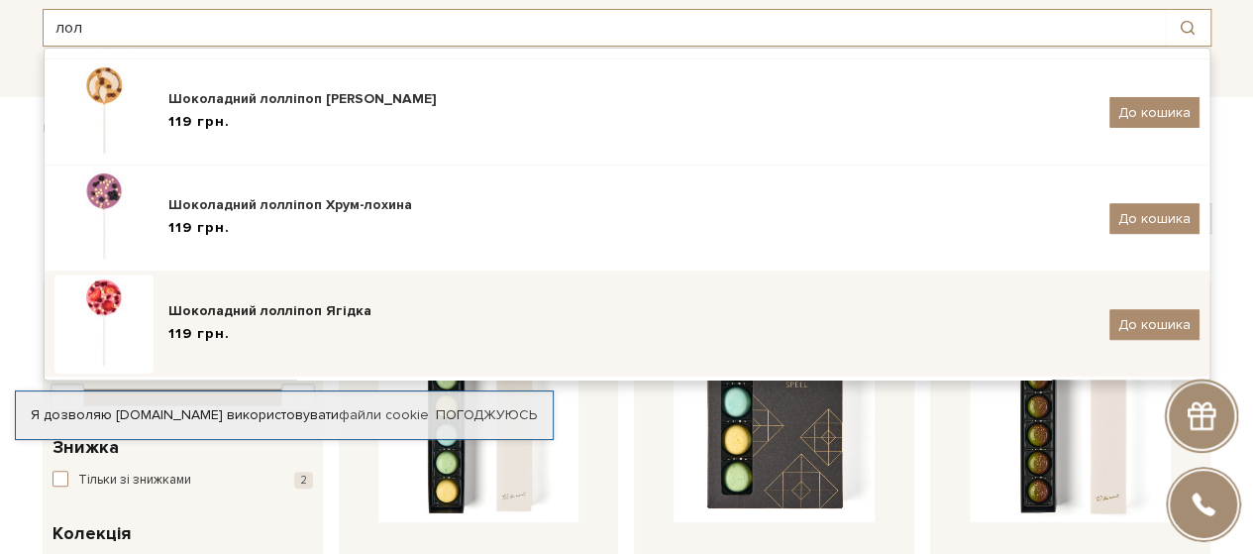
type input "лол"
click at [112, 309] on img at bounding box center [103, 323] width 99 height 99
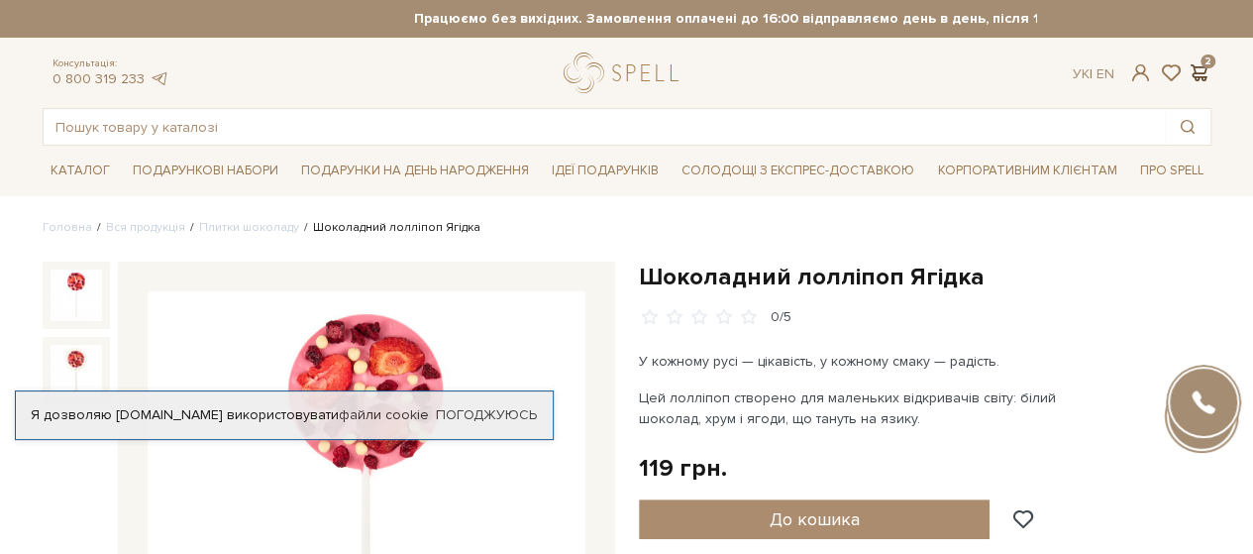
click at [1200, 64] on span at bounding box center [1199, 72] width 24 height 21
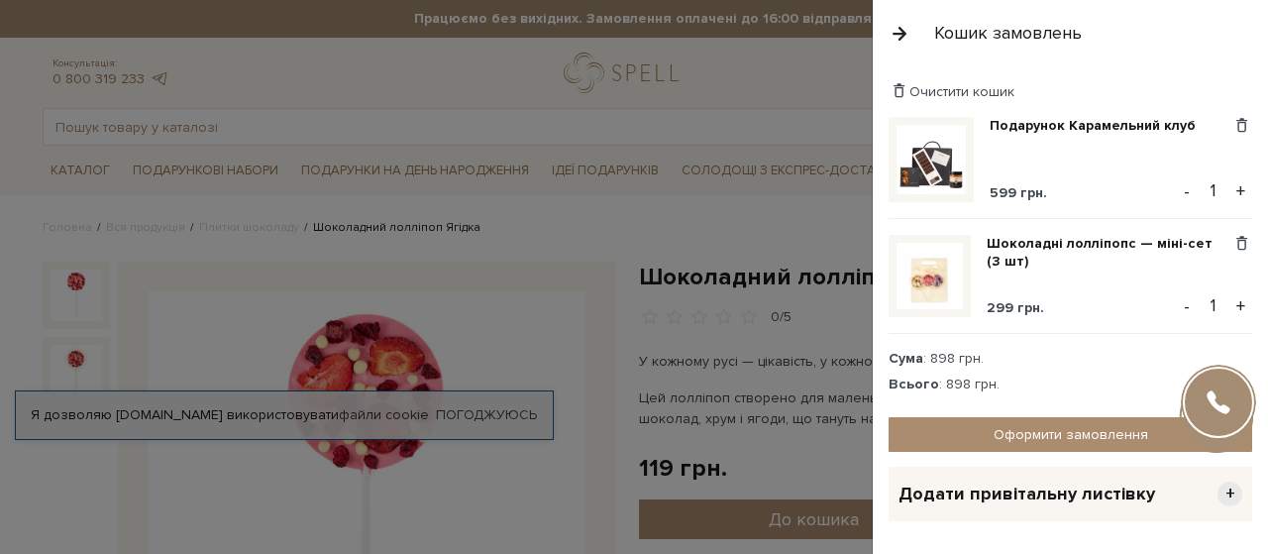
click at [968, 497] on span "Додати привітальну листівку" at bounding box center [1026, 493] width 256 height 23
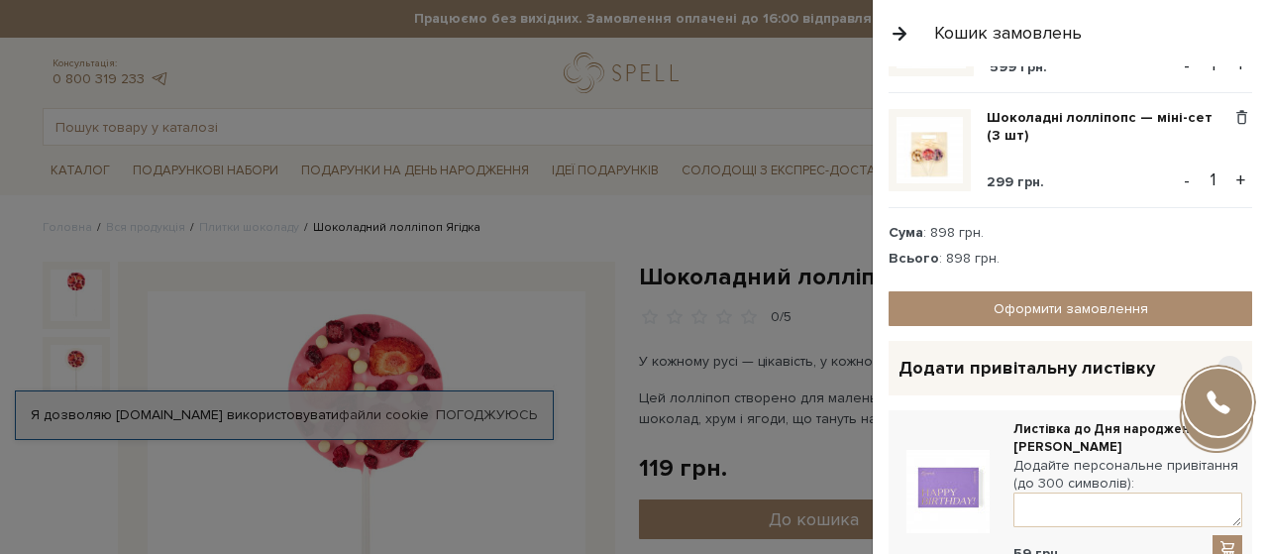
scroll to position [134, 0]
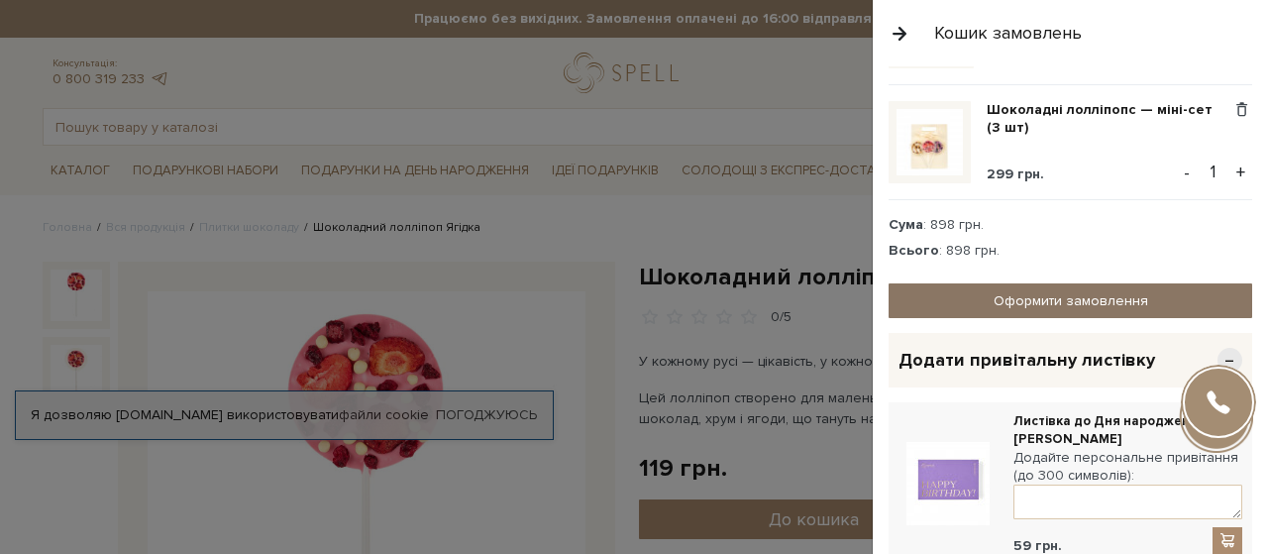
click at [1036, 294] on link "Оформити замовлення" at bounding box center [1069, 300] width 363 height 35
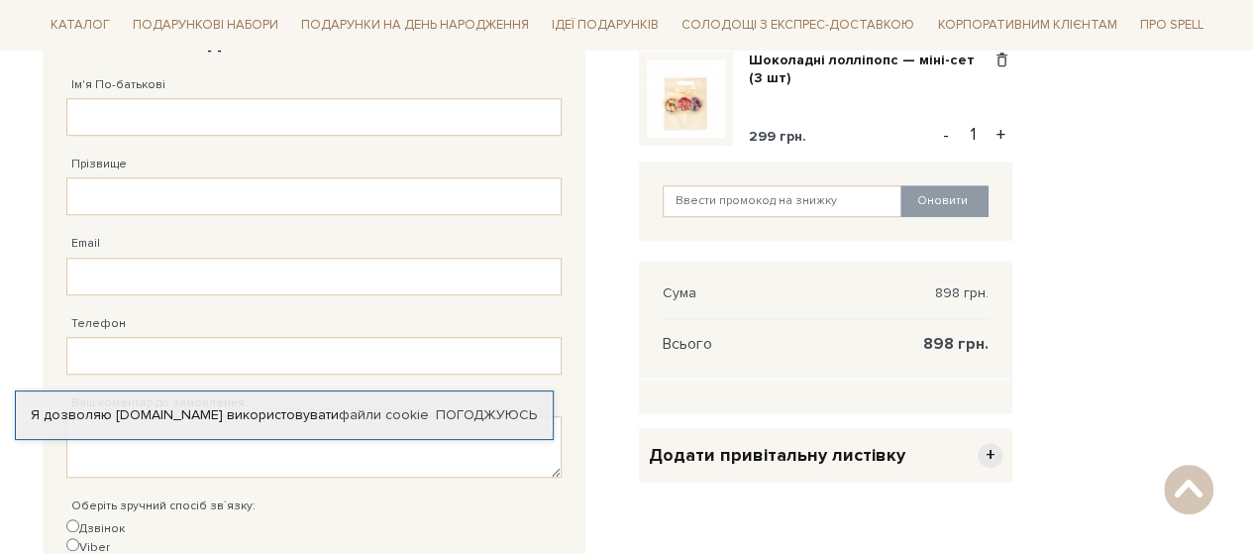
scroll to position [262, 0]
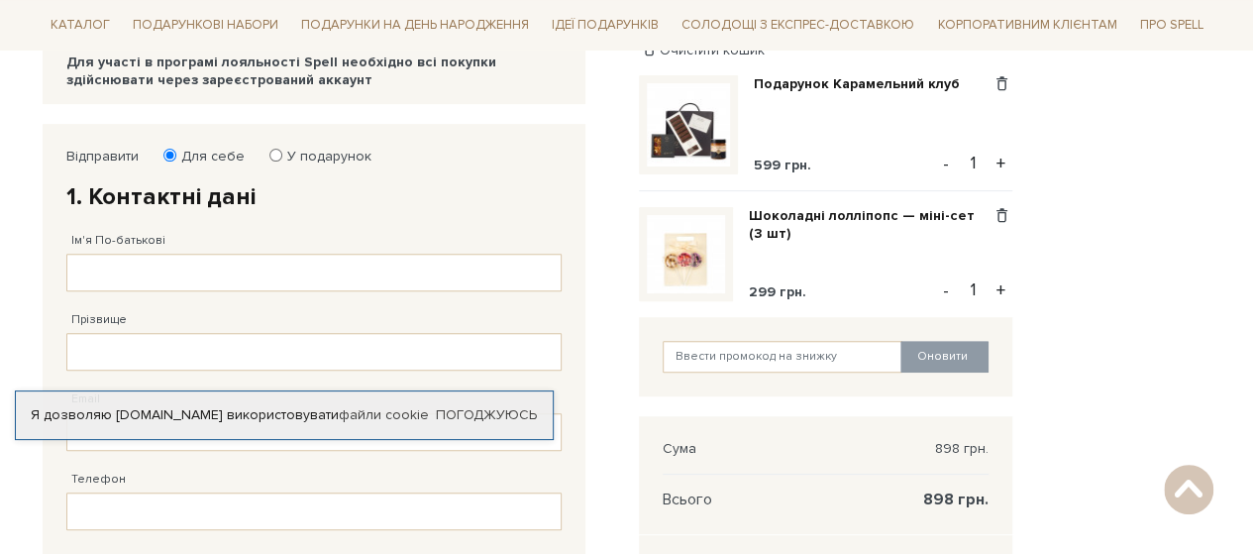
click at [319, 152] on label "У подарунок" at bounding box center [322, 157] width 97 height 18
click at [282, 152] on input "У подарунок" at bounding box center [275, 155] width 13 height 13
radio input "true"
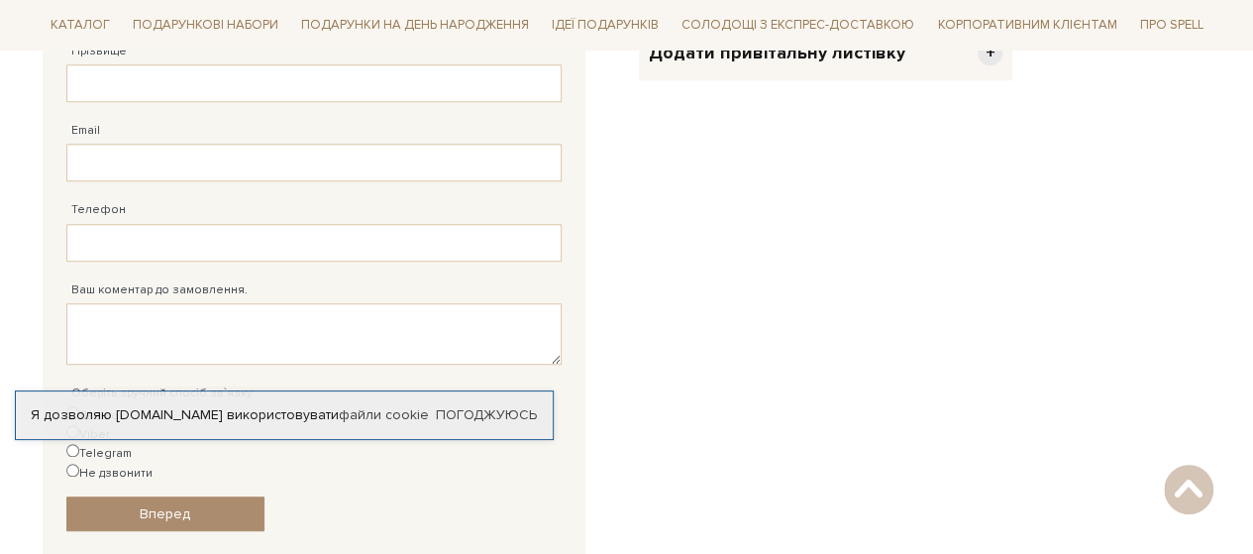
scroll to position [795, 0]
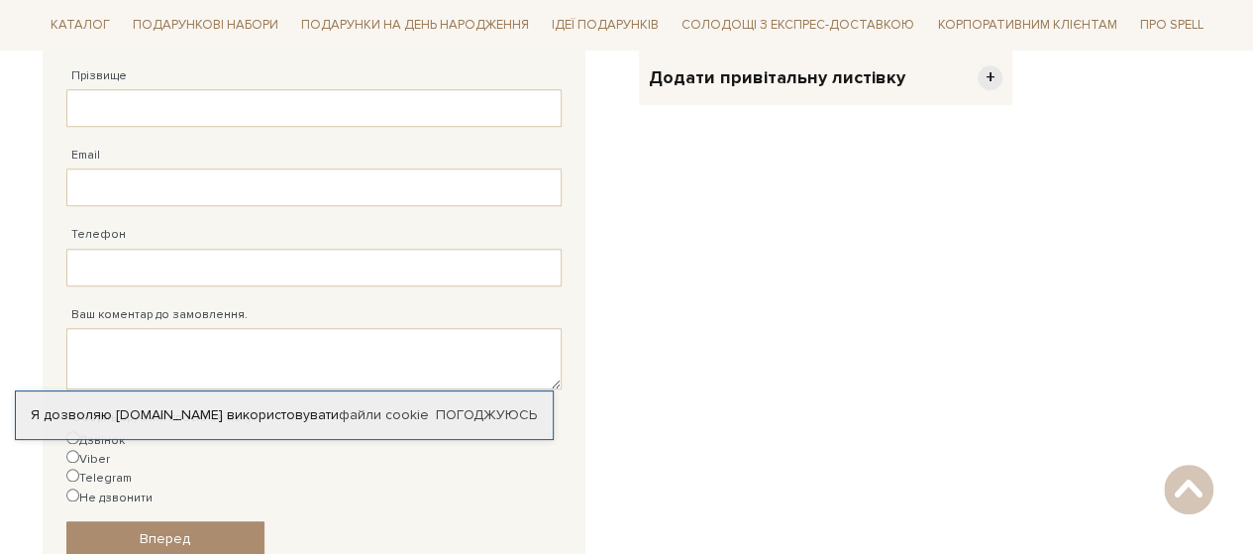
drag, startPoint x: 1246, startPoint y: 316, endPoint x: 1255, endPoint y: 251, distance: 66.0
click at [1252, 251] on html "Подарункові набори SALE Корпоративним клієнтам Доставка і оплата Консультація: …" at bounding box center [626, 144] width 1253 height 1878
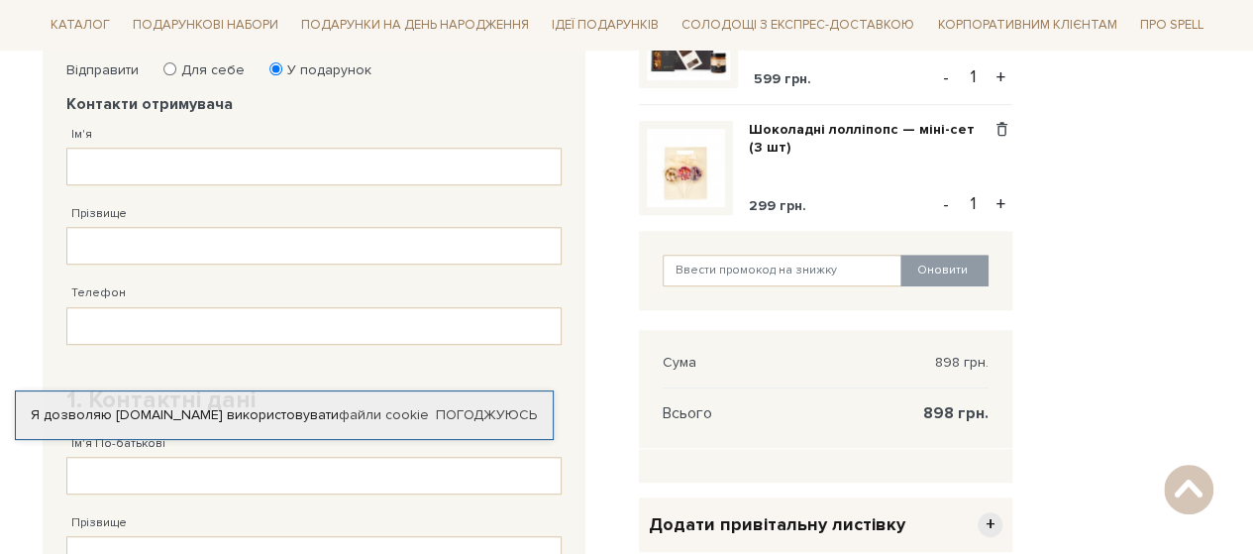
scroll to position [0, 0]
